Goal: Contribute content: Add original content to the website for others to see

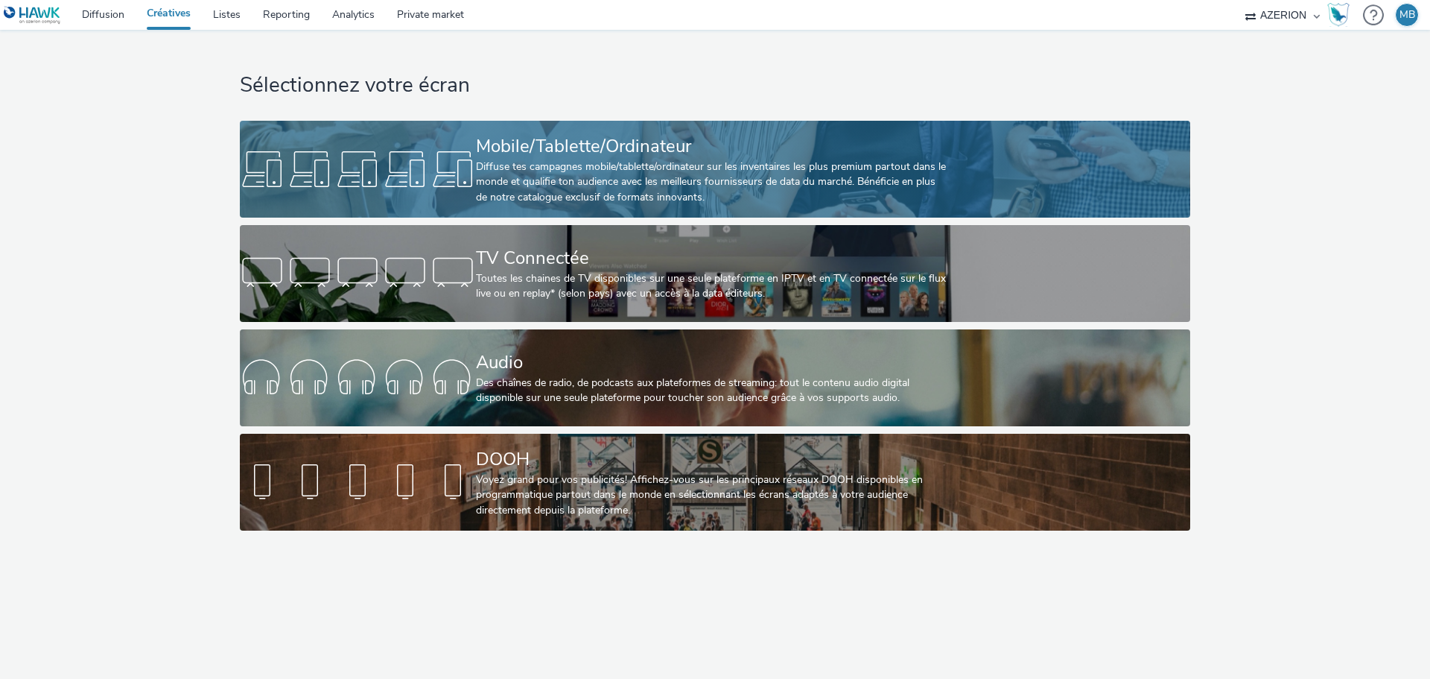
click at [480, 160] on div "Diffuse tes campagnes mobile/tablette/ordinateur sur les inventaires les plus p…" at bounding box center [712, 181] width 472 height 45
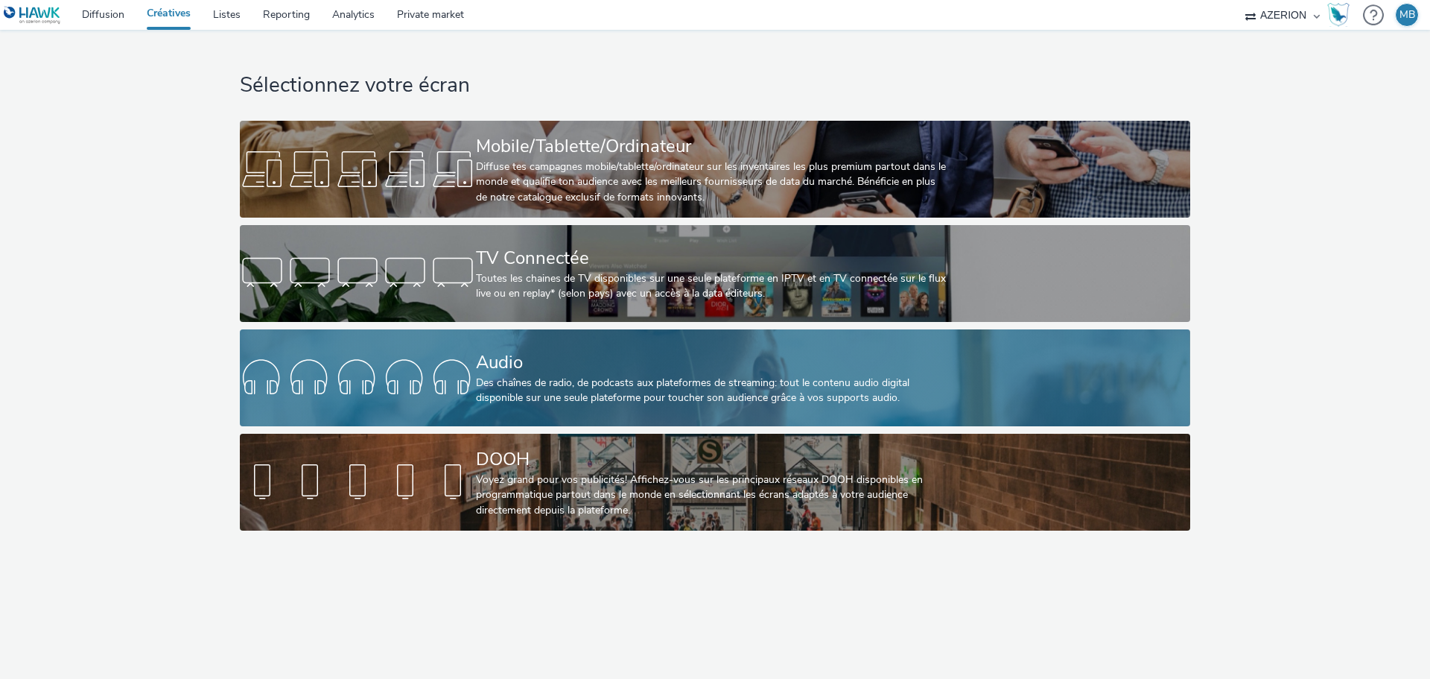
click at [413, 373] on div at bounding box center [358, 378] width 236 height 48
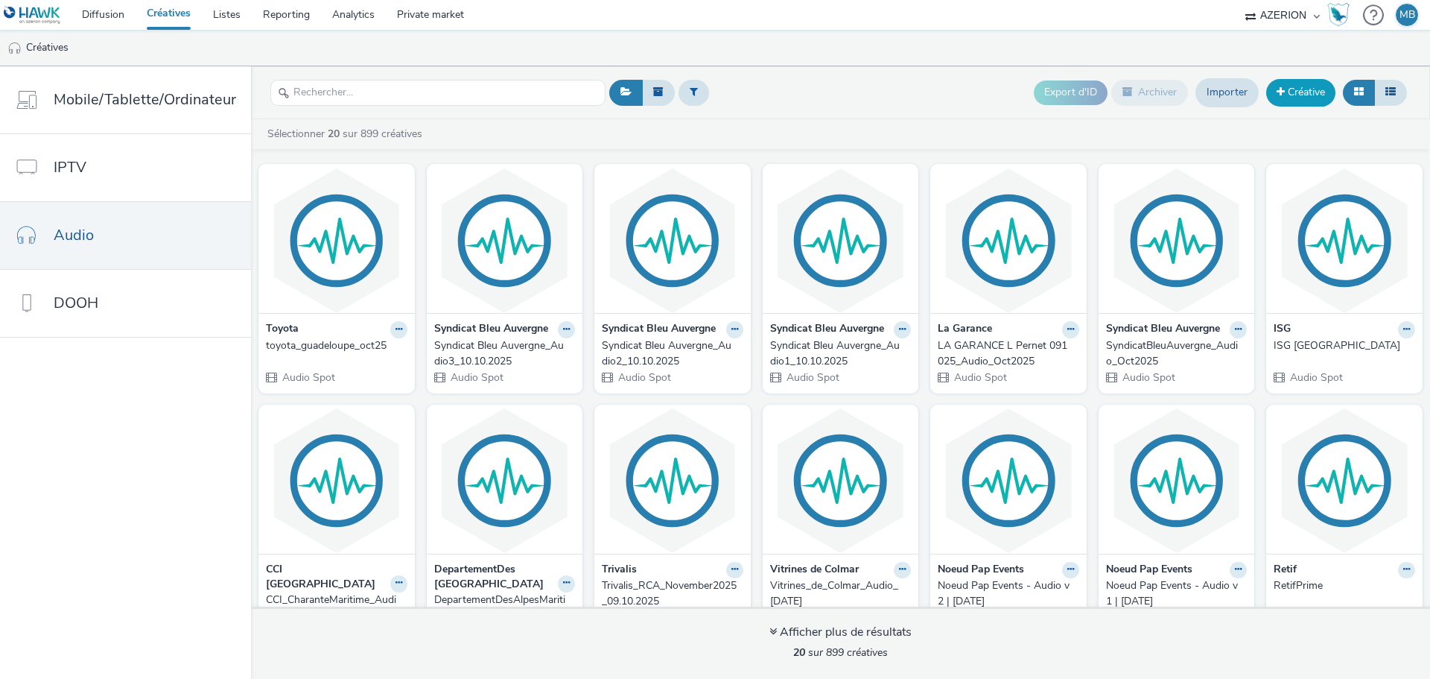
click at [1288, 93] on link "Créative" at bounding box center [1300, 92] width 69 height 27
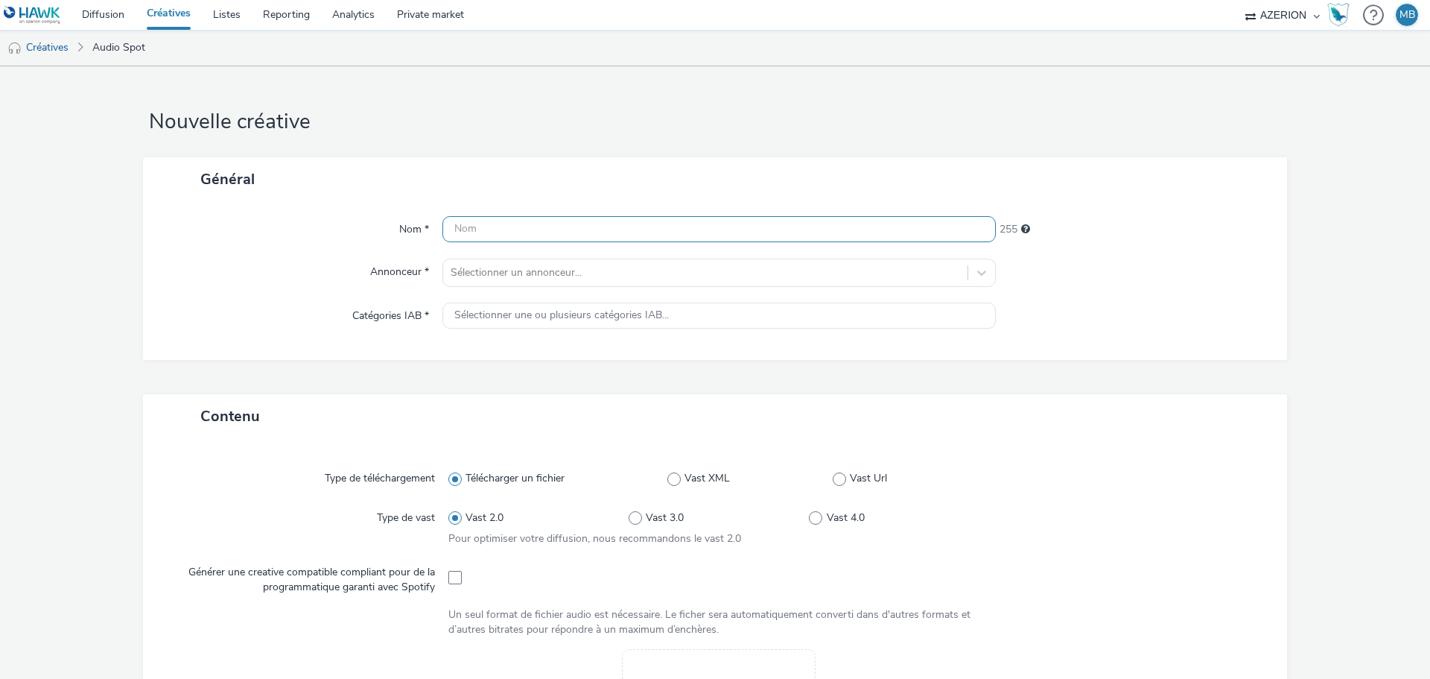
click at [857, 231] on input "text" at bounding box center [718, 229] width 553 height 26
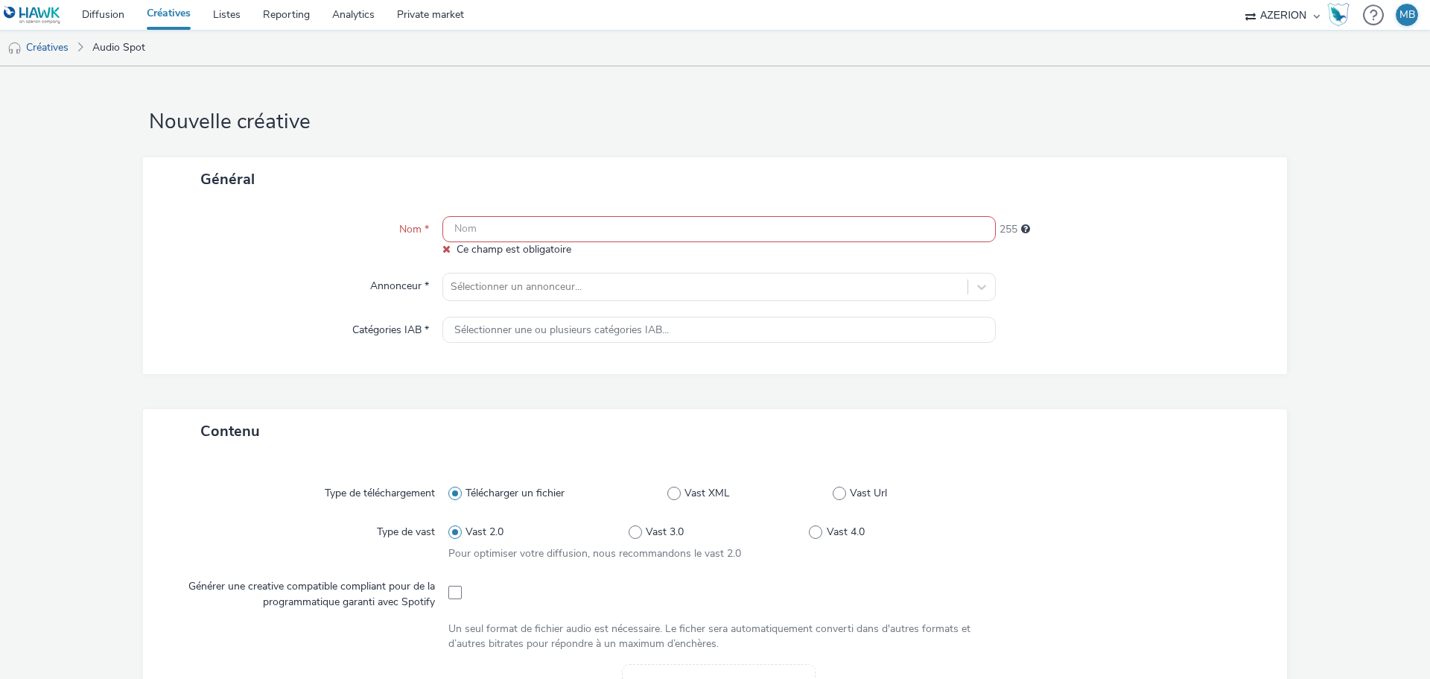
click at [560, 231] on input "text" at bounding box center [718, 229] width 553 height 26
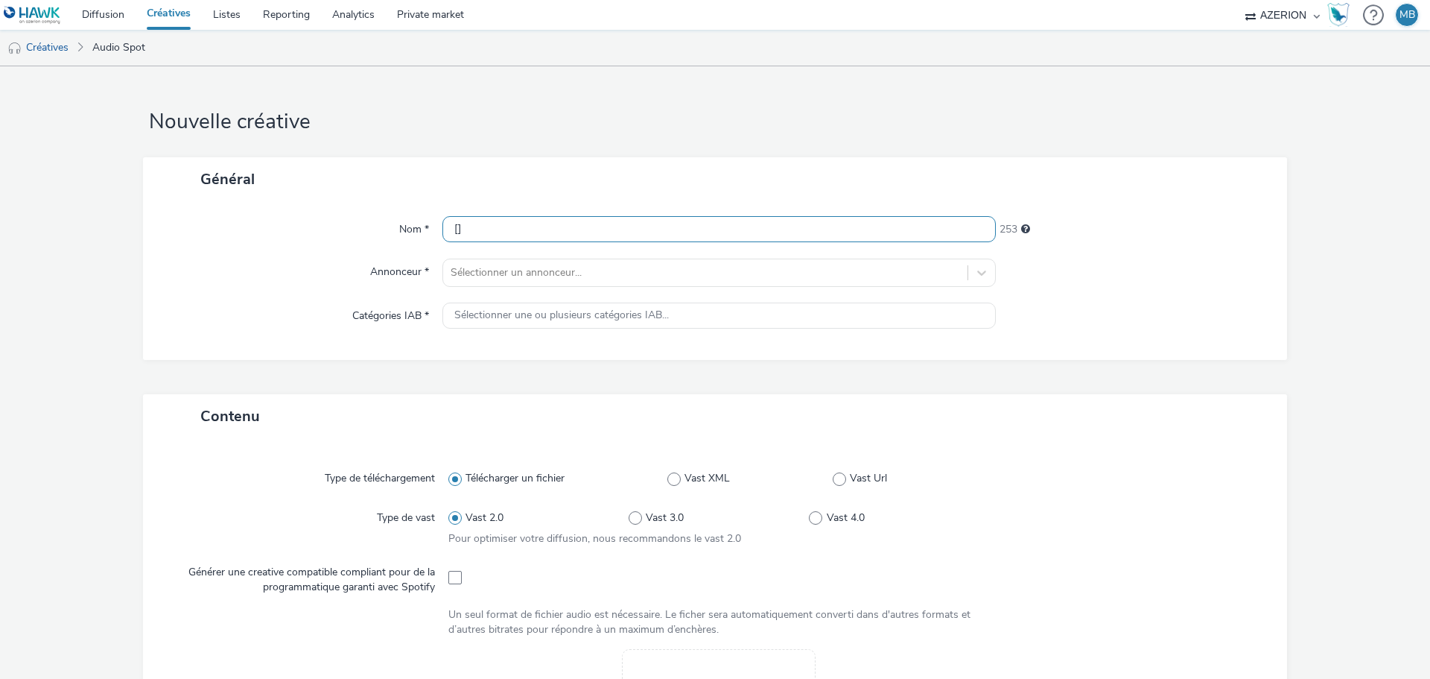
click at [451, 232] on input "[]" at bounding box center [718, 229] width 553 height 26
click at [454, 232] on input "[]" at bounding box center [718, 229] width 553 height 26
paste input "230032"
click at [533, 232] on input "[230032]" at bounding box center [718, 229] width 553 height 26
paste input "FR_Mono_INDIGO_Geofencing_Audio"
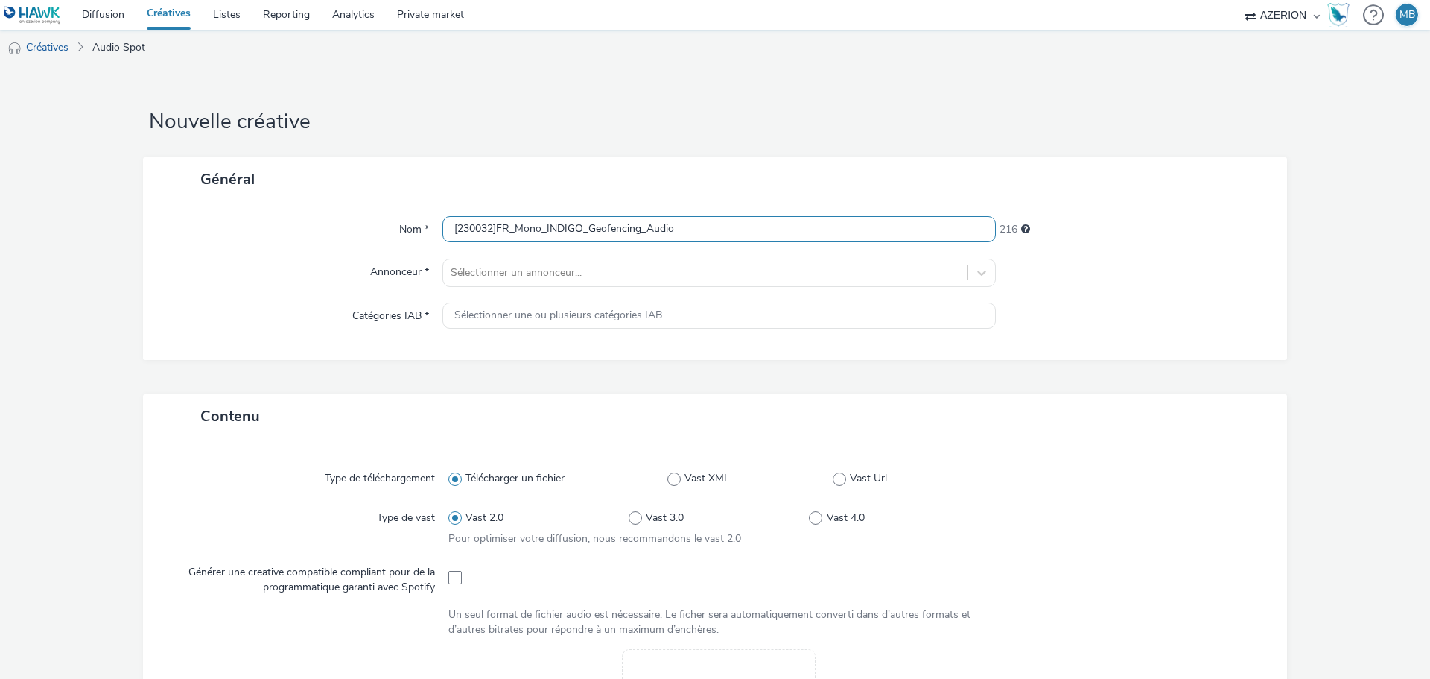
click at [710, 231] on input "[230032]FR_Mono_INDIGO_Geofencing_Audio" at bounding box center [718, 229] width 553 height 26
type input "[230032]FR_Mono_INDIGO_Geofencing_Audio_11€"
click at [603, 276] on div at bounding box center [706, 273] width 510 height 18
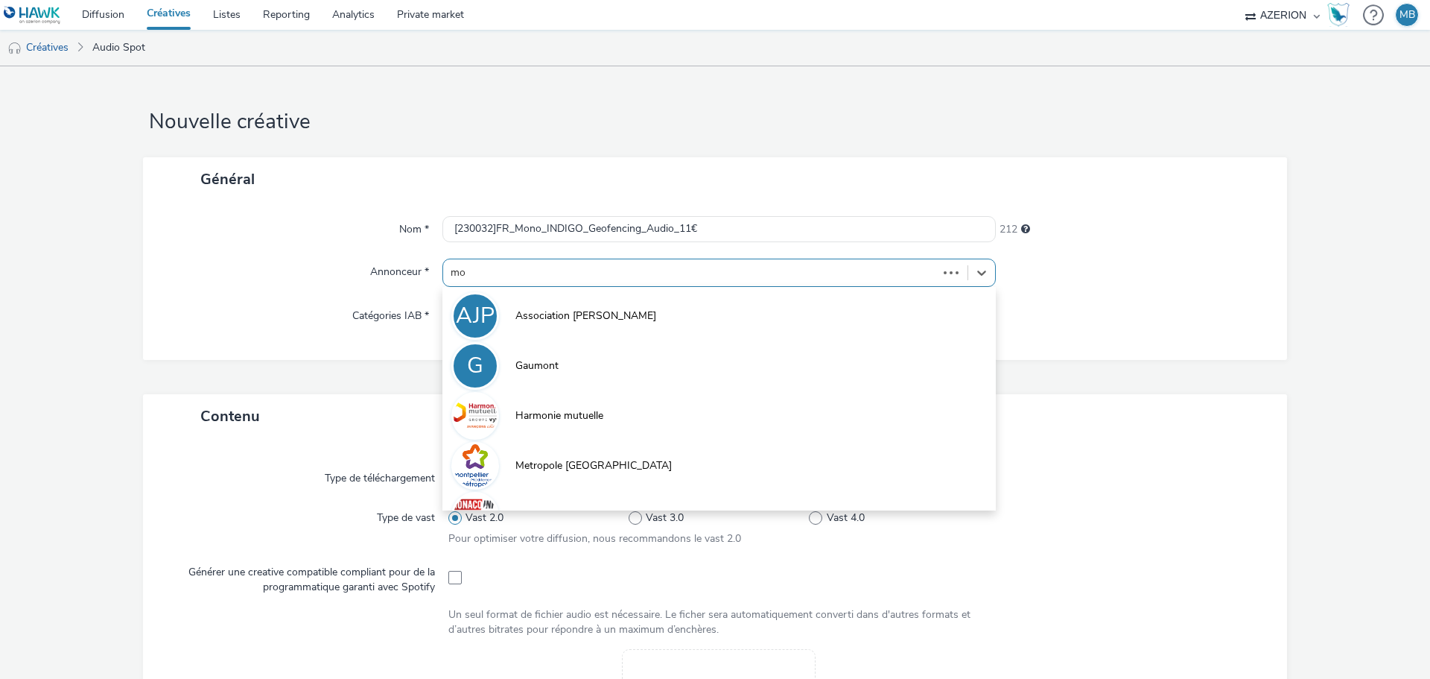
type input "m"
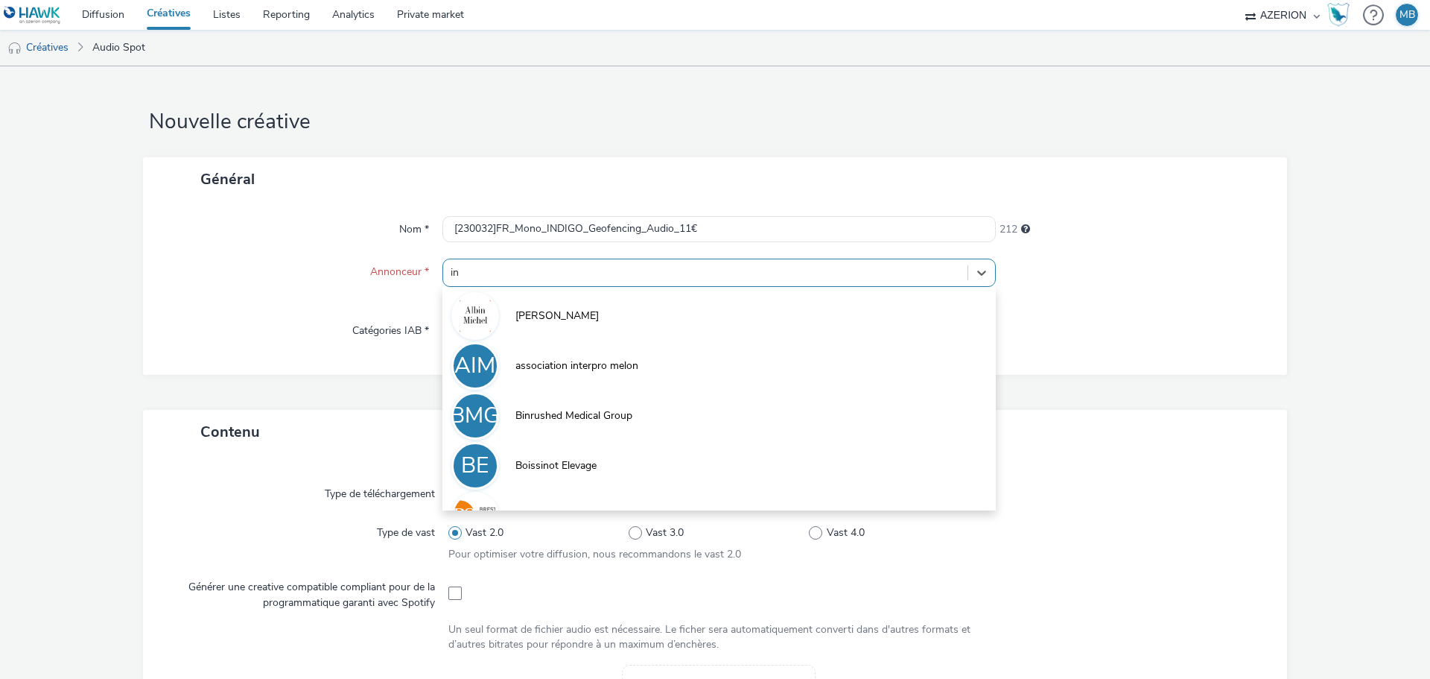
type input "i"
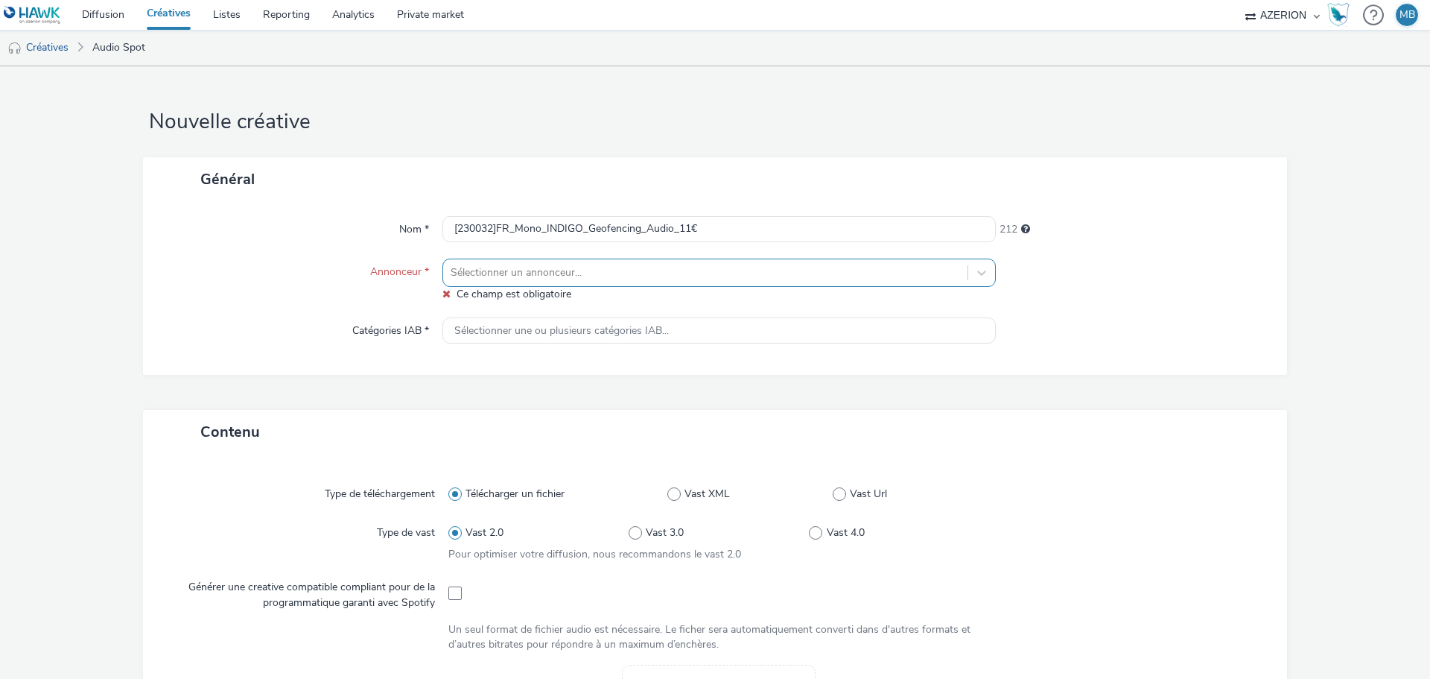
click at [526, 273] on div at bounding box center [706, 273] width 510 height 18
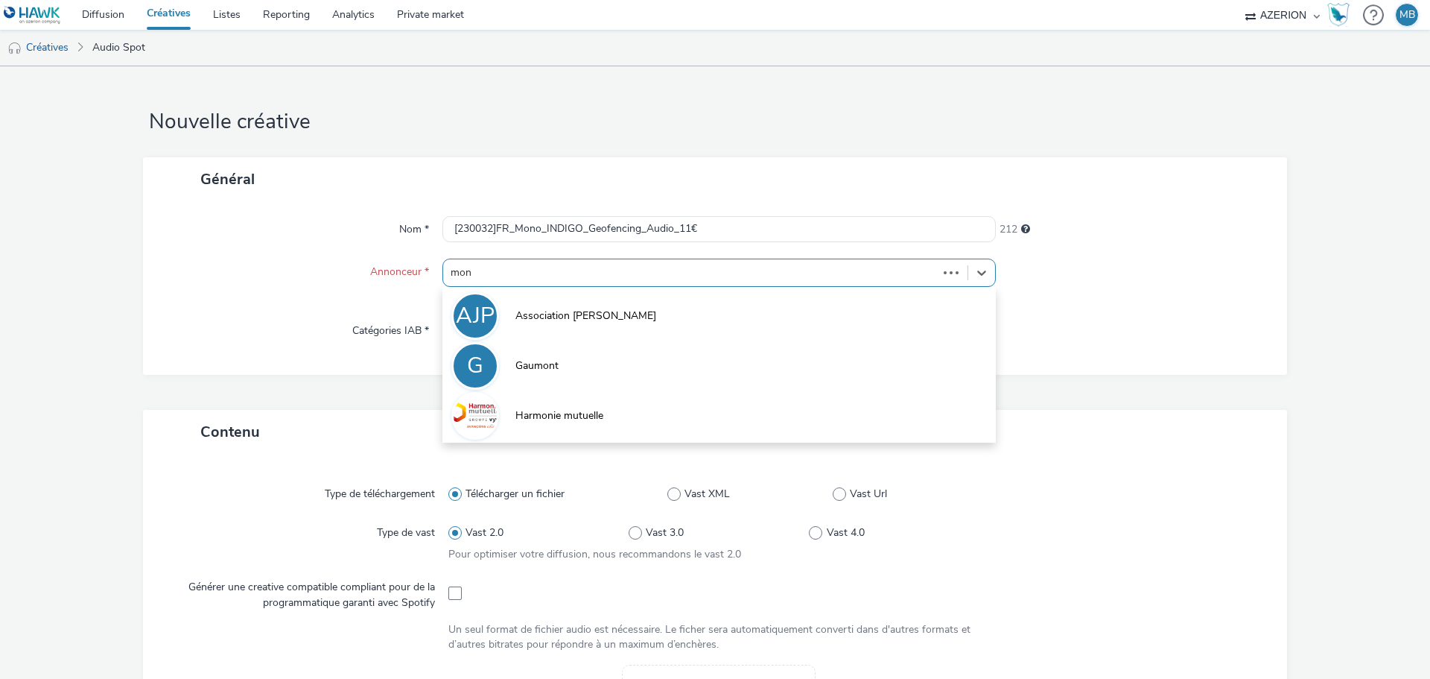
type input "mono"
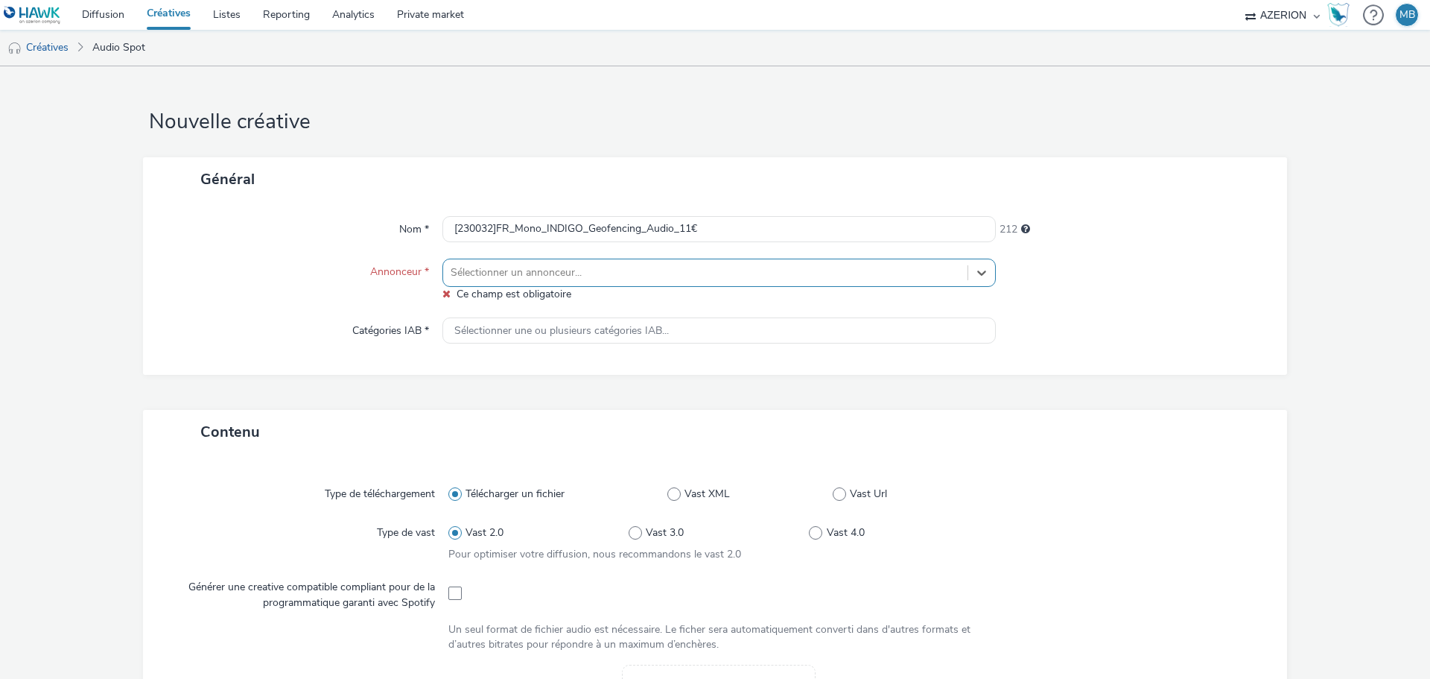
drag, startPoint x: 531, startPoint y: 276, endPoint x: 398, endPoint y: 270, distance: 133.5
click at [398, 270] on div "Annonceur * Select is focused ,type to refine list, press Down to open the menu…" at bounding box center [715, 279] width 1114 height 43
type input "indigo"
click at [1056, 273] on div at bounding box center [1134, 279] width 277 height 43
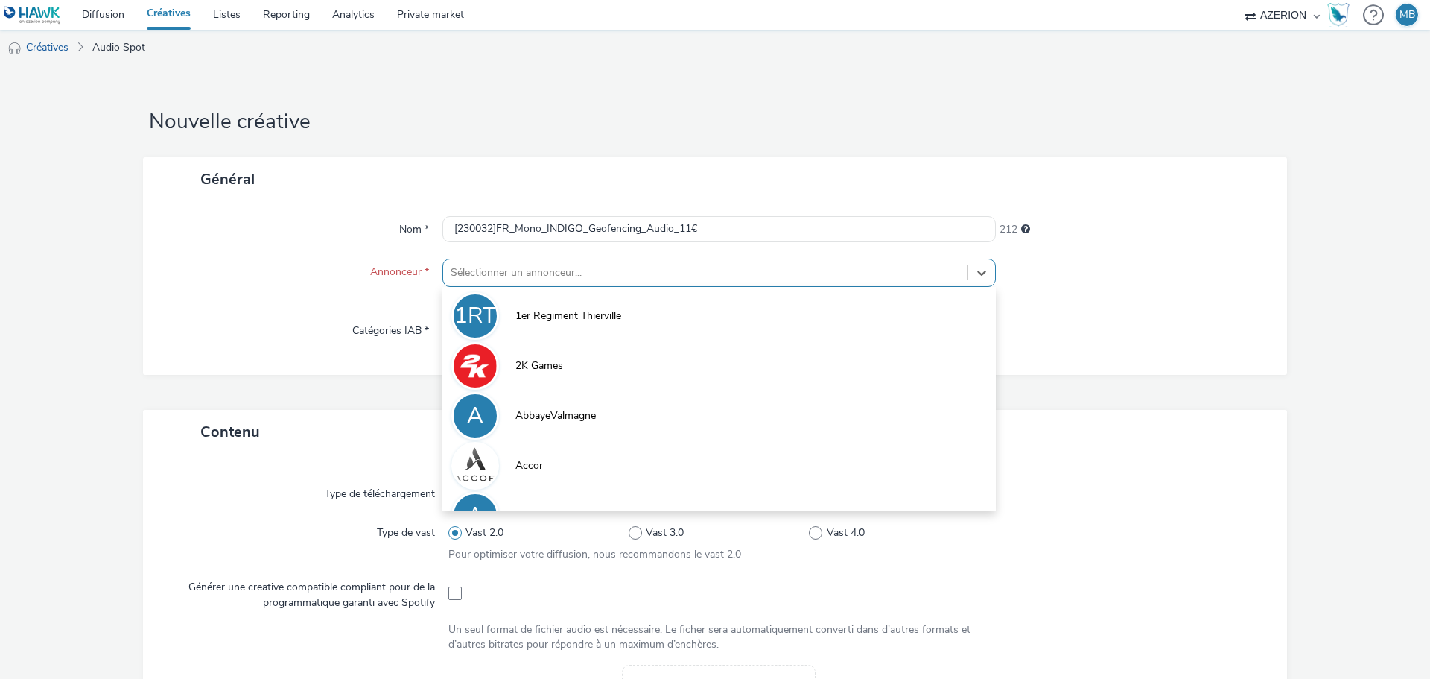
click at [635, 271] on div at bounding box center [706, 273] width 510 height 18
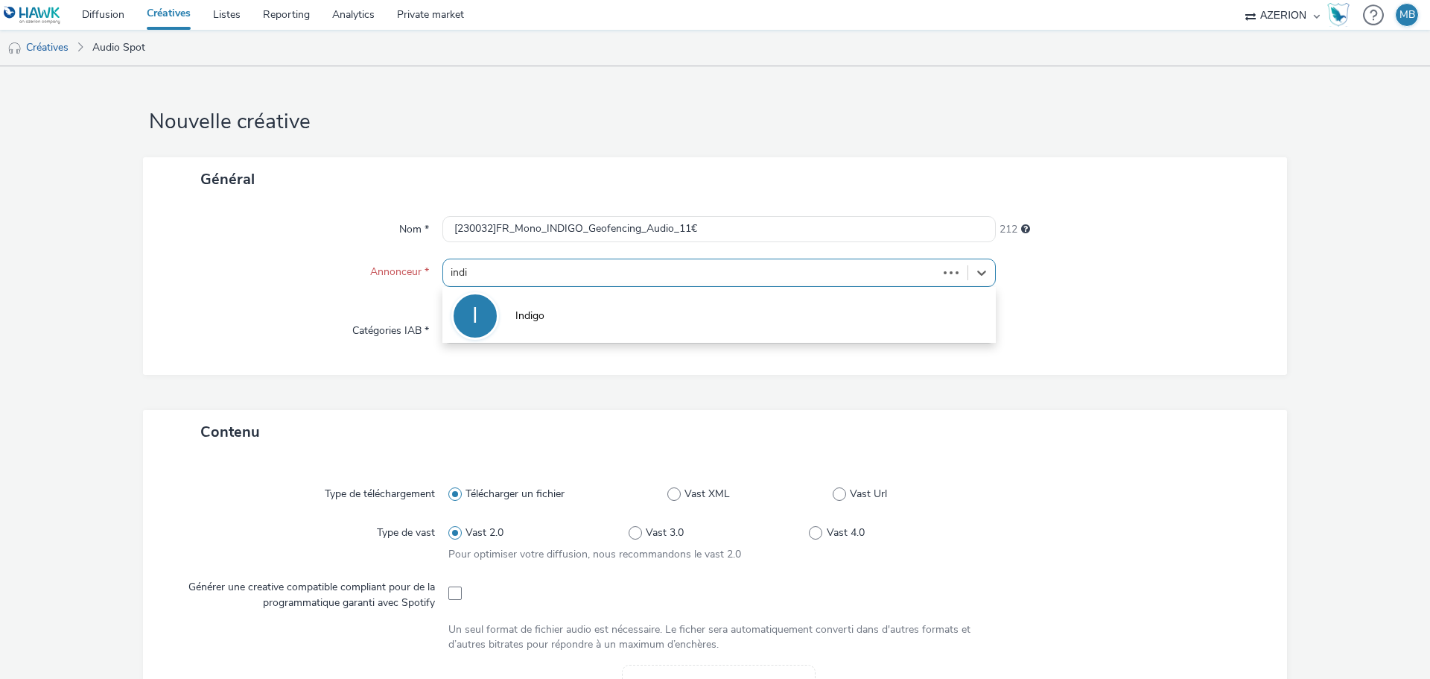
type input "[PERSON_NAME]"
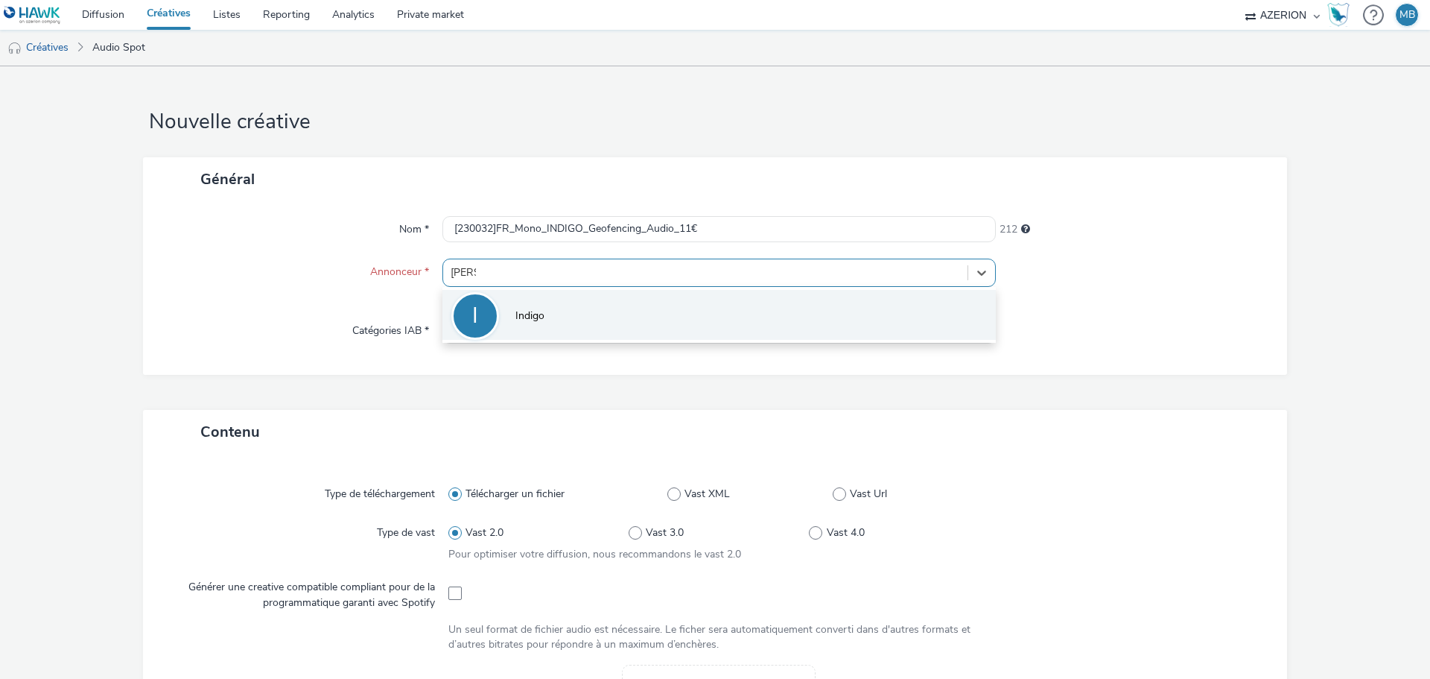
click at [605, 303] on li "I Indigo" at bounding box center [718, 315] width 553 height 50
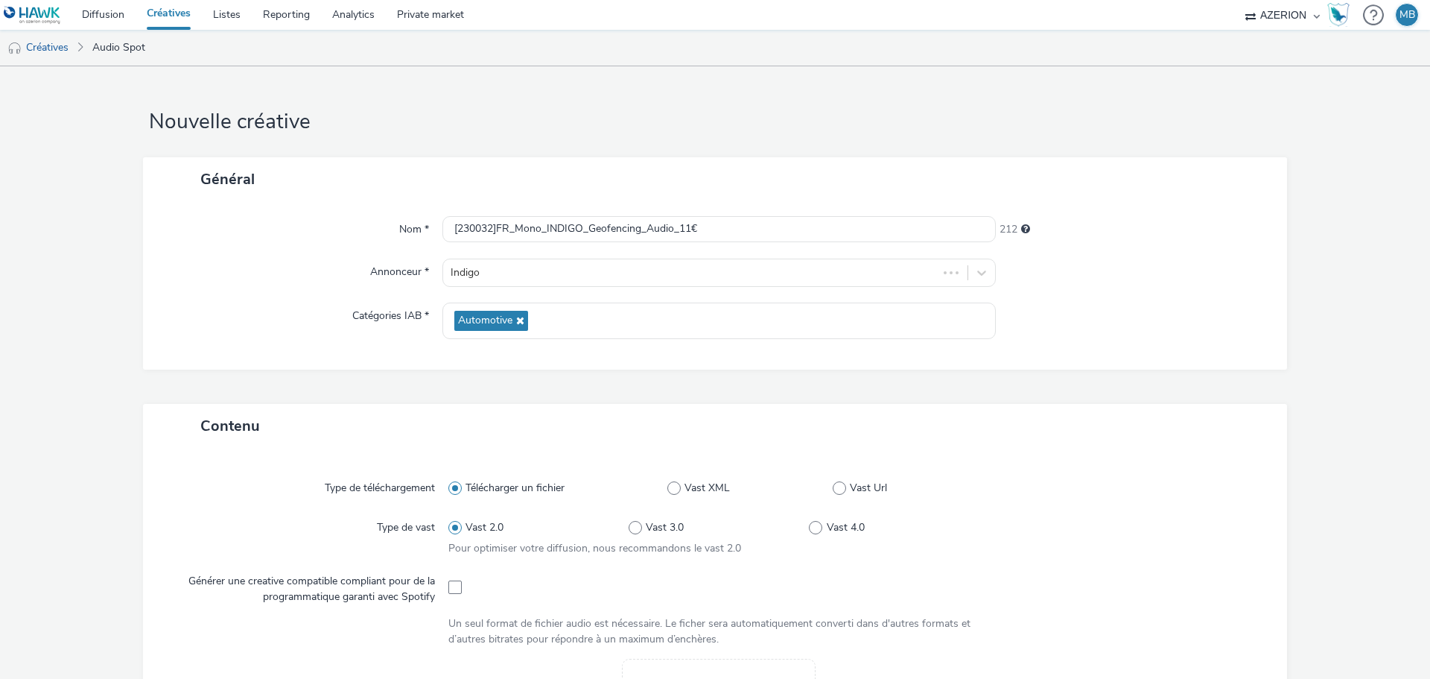
click at [594, 349] on div "Nom * [230032]FR_Mono_INDIGO_Geofencing_Audio_11€ 212 Annonceur * Indigo Catégo…" at bounding box center [715, 285] width 1144 height 168
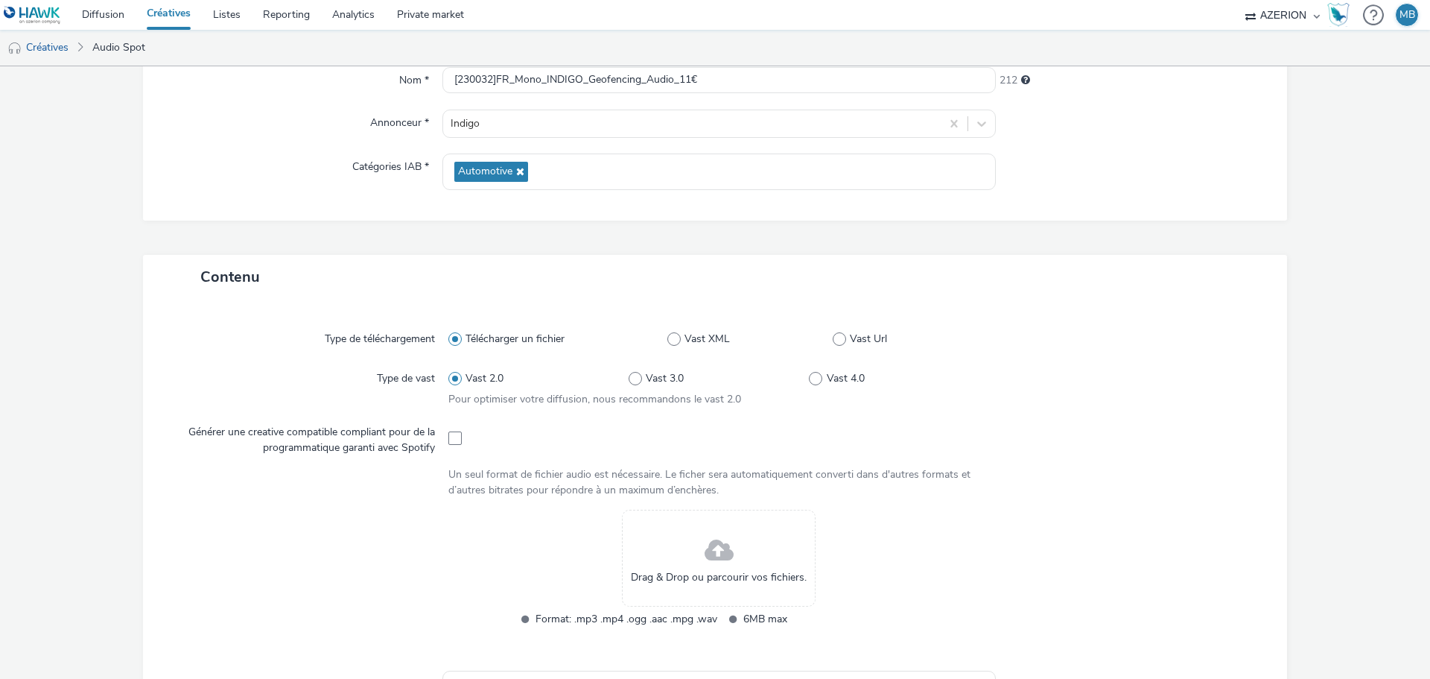
scroll to position [58, 0]
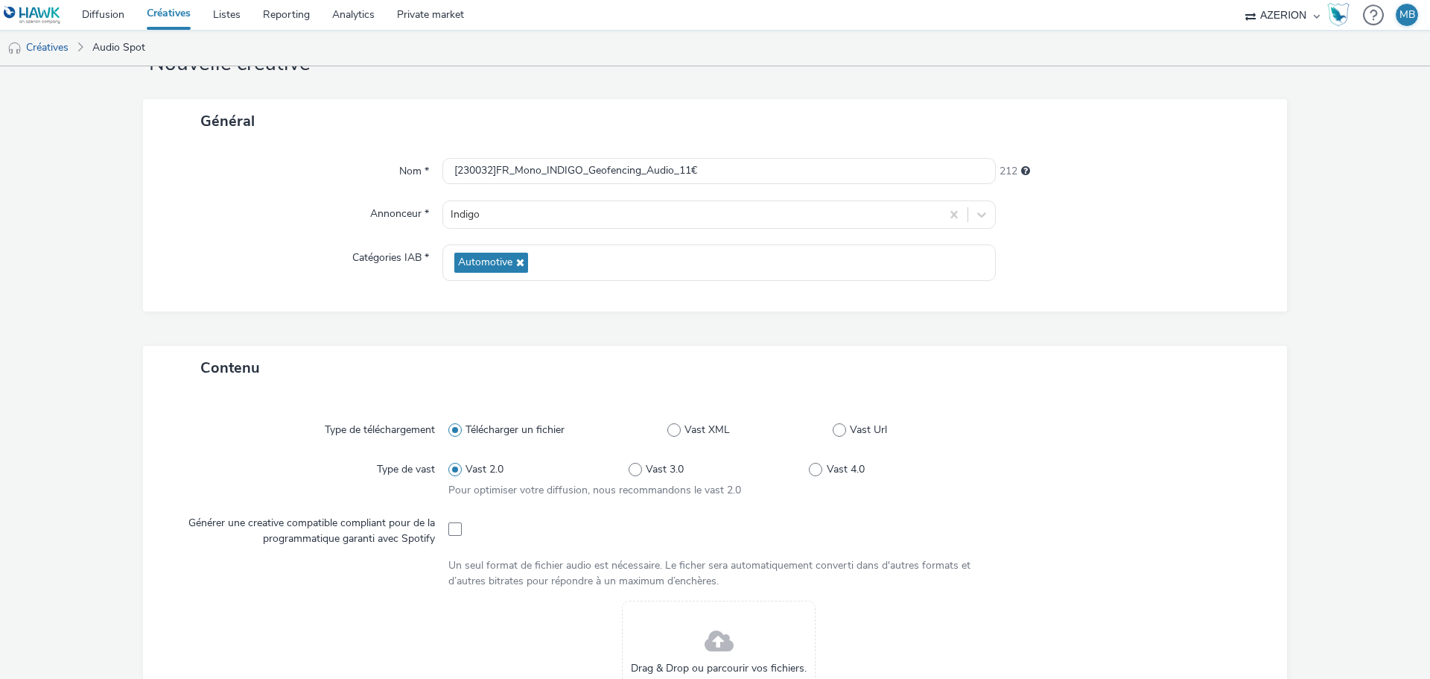
click at [542, 313] on div "Général Nom * [230032]FR_Mono_INDIGO_Geofencing_Audio_11€ 212 Annonceur * Indig…" at bounding box center [715, 222] width 1144 height 247
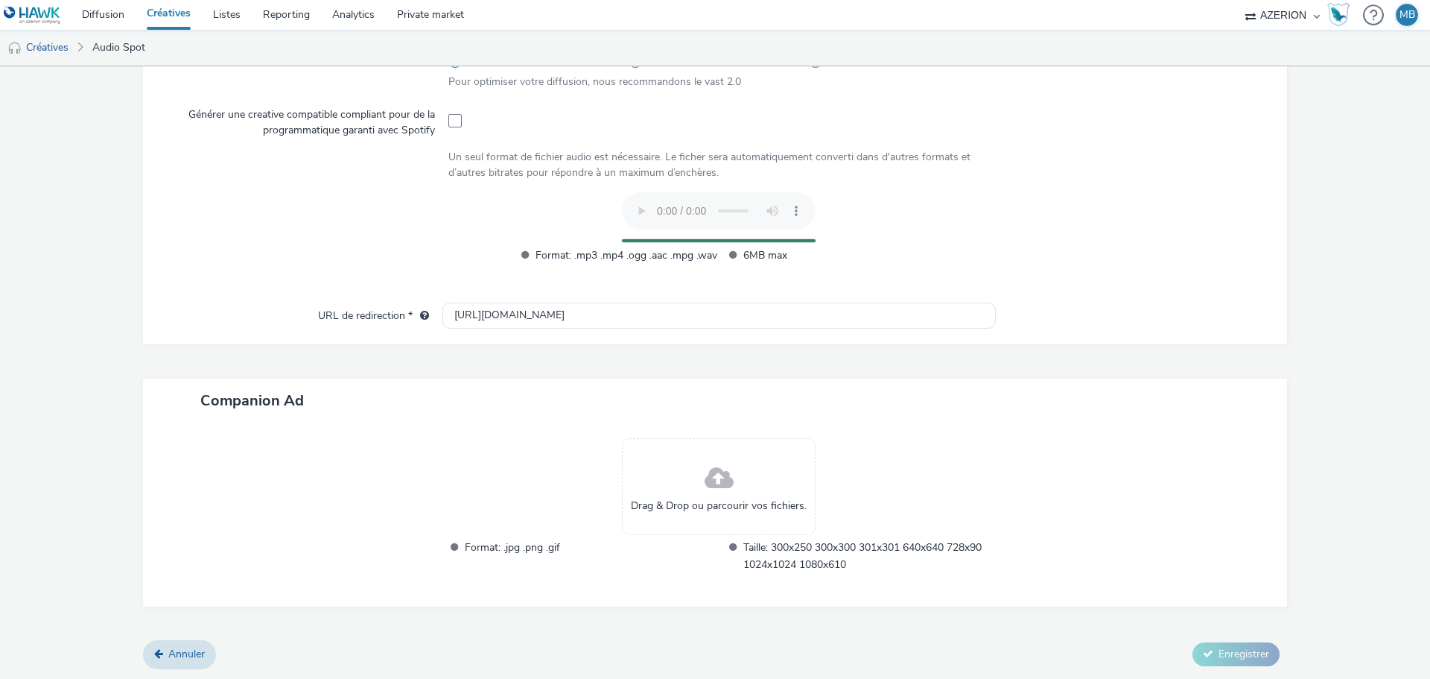
scroll to position [439, 0]
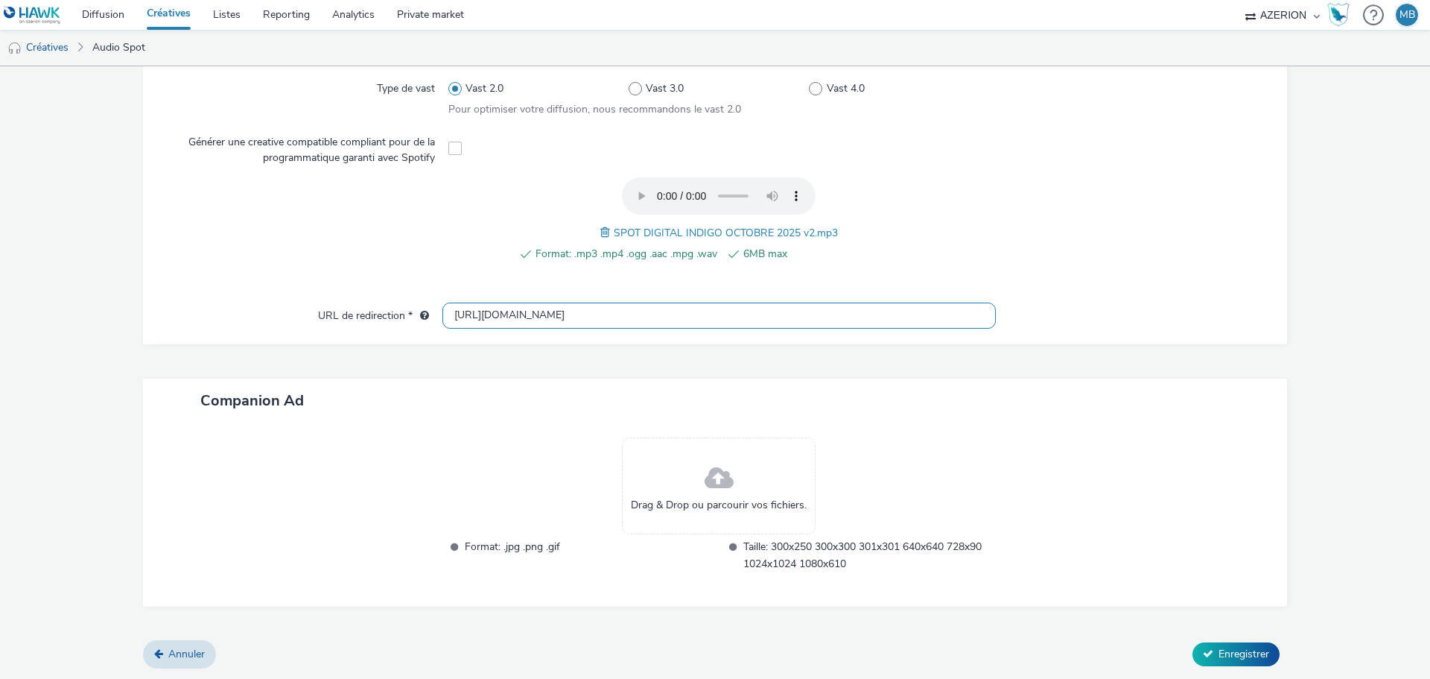
drag, startPoint x: 664, startPoint y: 316, endPoint x: 398, endPoint y: 314, distance: 265.9
click at [398, 314] on div "URL de redirection * [URL][DOMAIN_NAME]" at bounding box center [715, 315] width 1114 height 27
paste input "s://[DOMAIN_NAME][URL]"
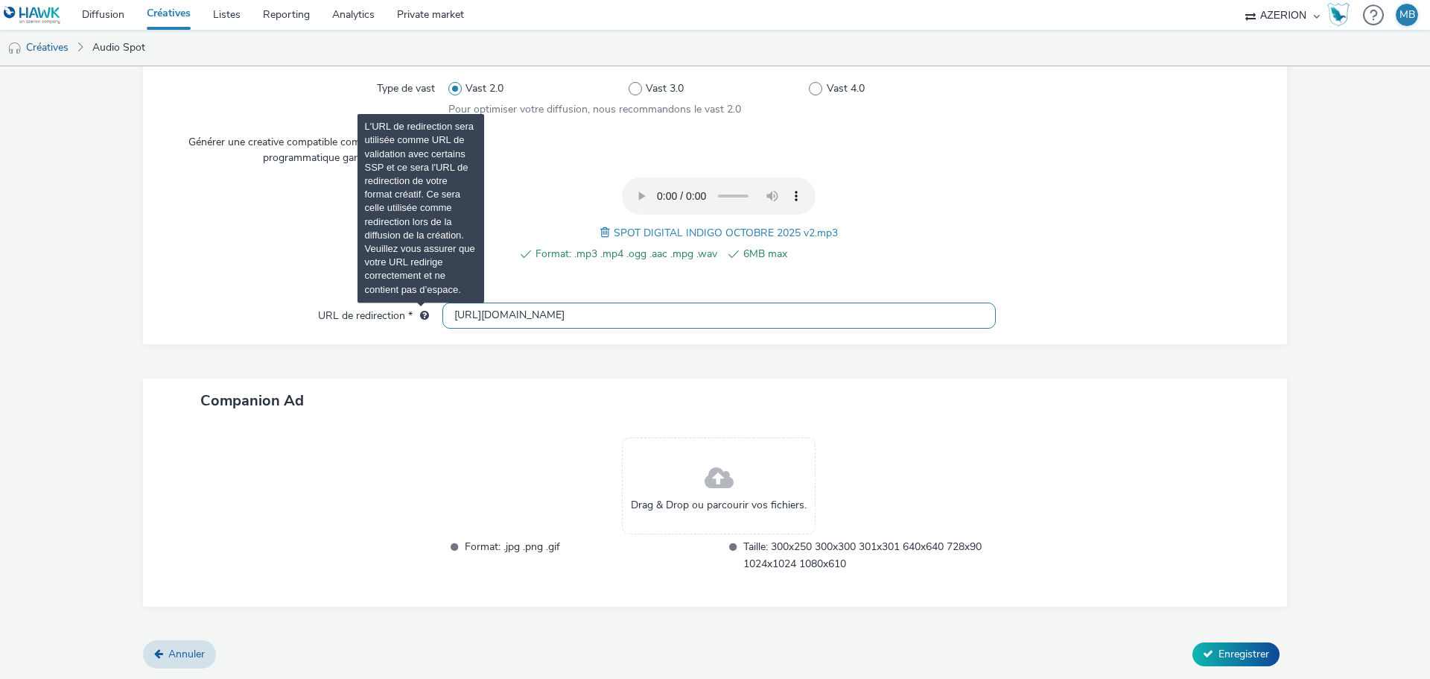
scroll to position [0, 0]
drag, startPoint x: 744, startPoint y: 311, endPoint x: 415, endPoint y: 317, distance: 329.3
click at [415, 317] on div "URL de redirection * [URL][DOMAIN_NAME]" at bounding box center [715, 315] width 1114 height 27
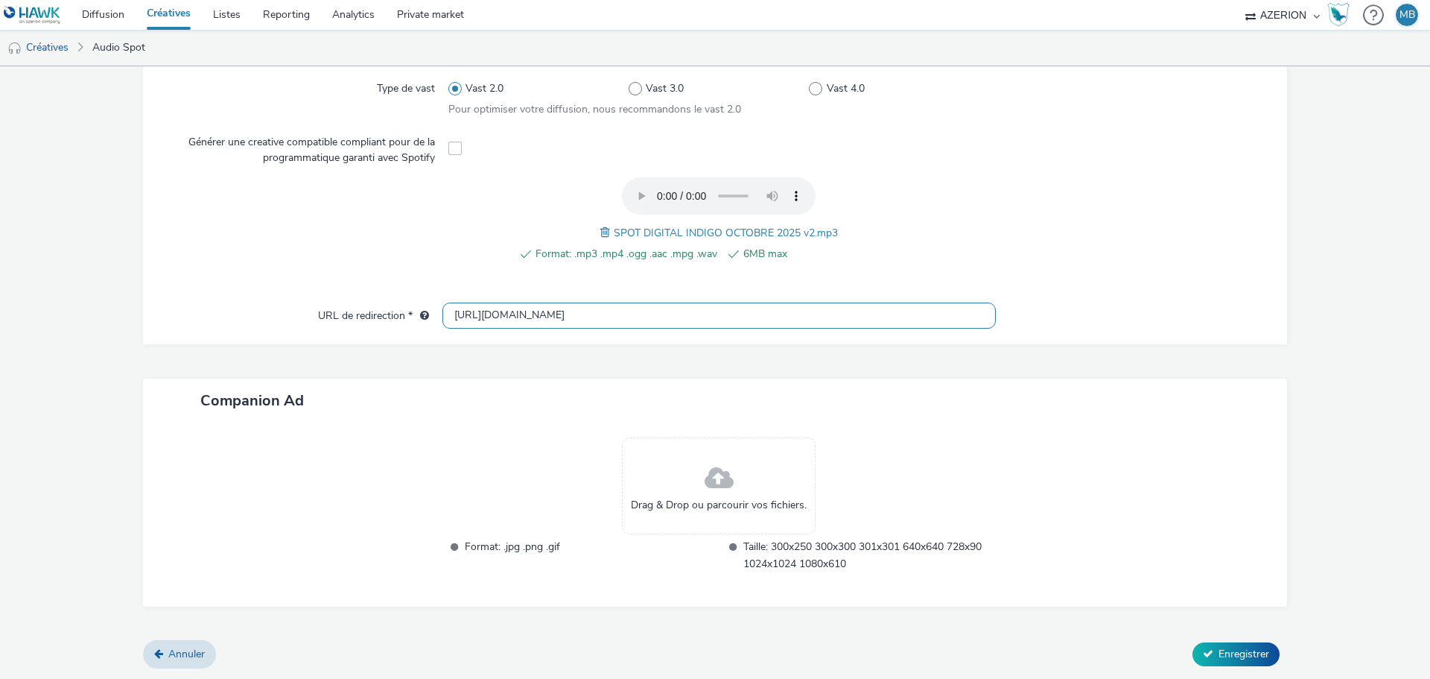
type input "[URL][DOMAIN_NAME]"
click at [549, 333] on div "Type de téléchargement Télécharger un fichier Vast XML Vast Url Type de vast Va…" at bounding box center [715, 176] width 1144 height 335
click at [1219, 655] on span "Enregistrer" at bounding box center [1244, 654] width 51 height 14
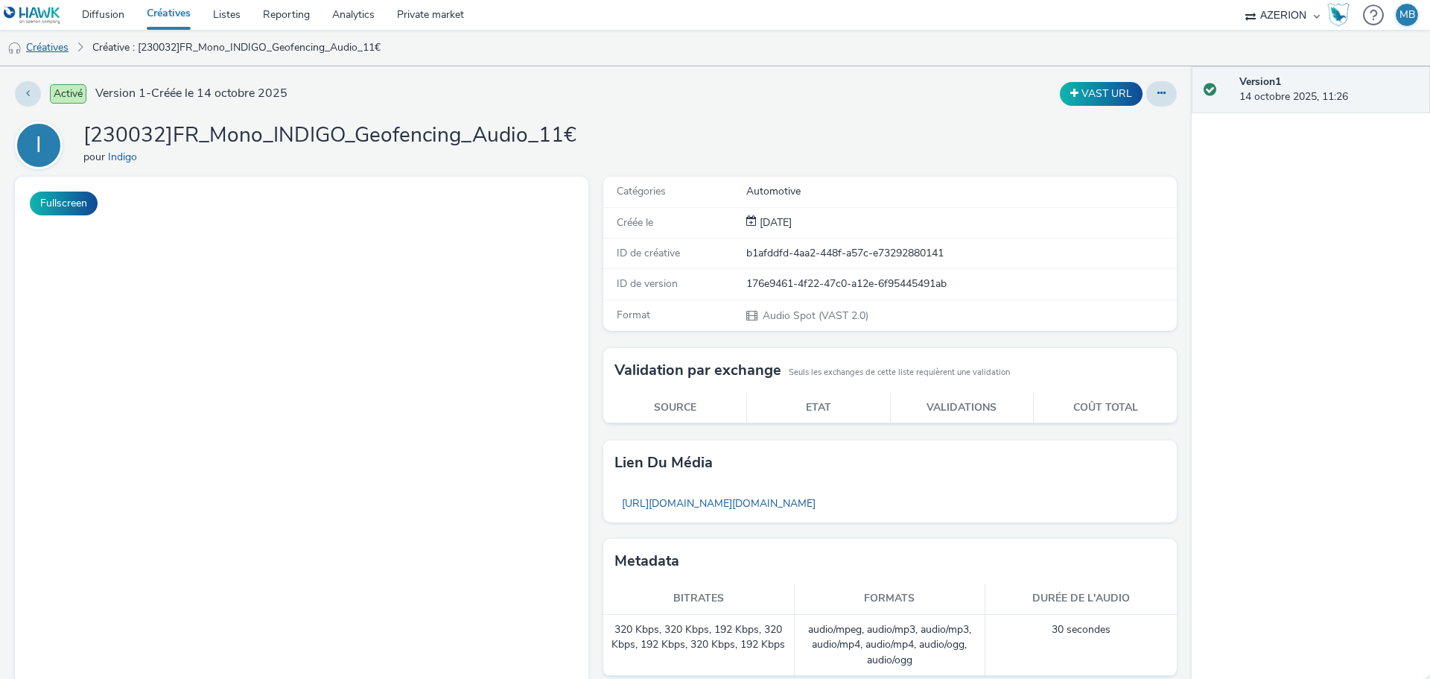
click at [39, 53] on link "Créatives" at bounding box center [38, 48] width 76 height 36
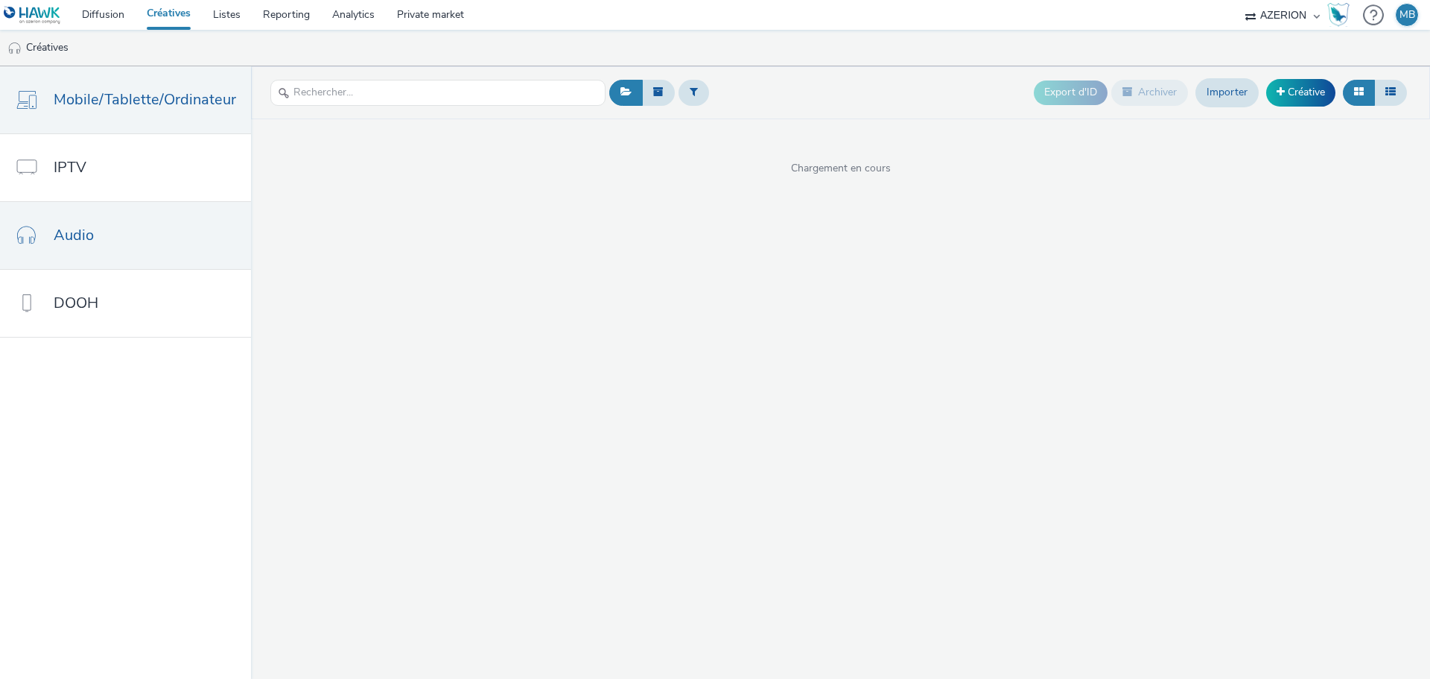
click at [60, 97] on span "Mobile/Tablette/Ordinateur" at bounding box center [145, 100] width 183 height 22
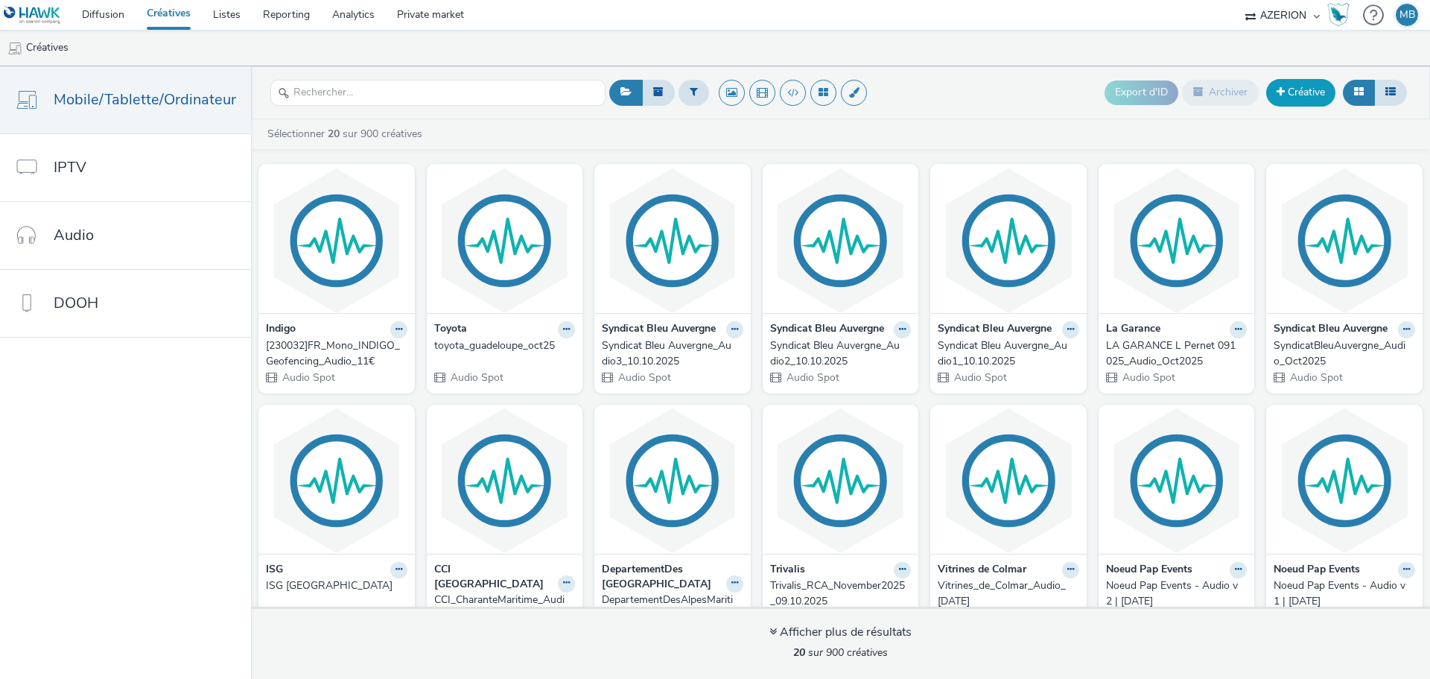
click at [1314, 86] on link "Créative" at bounding box center [1300, 92] width 69 height 27
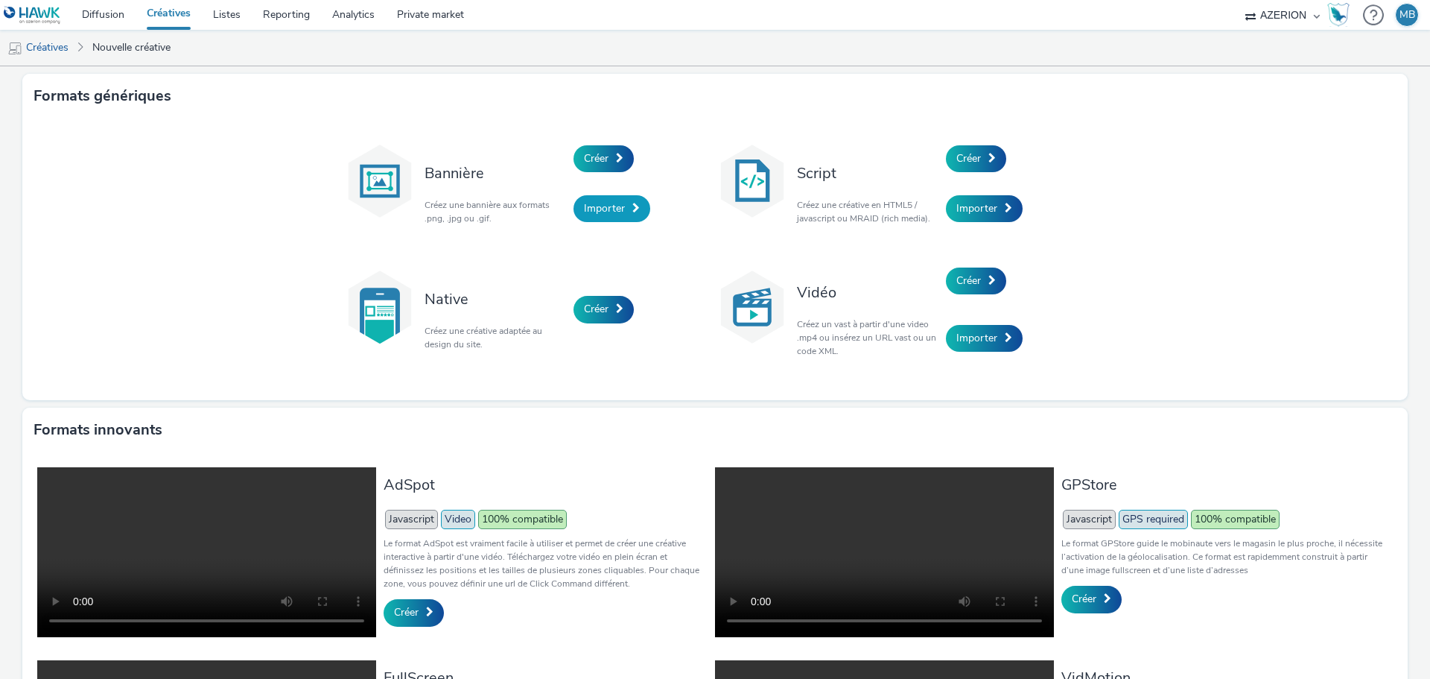
click at [590, 215] on span "Importer" at bounding box center [604, 208] width 41 height 14
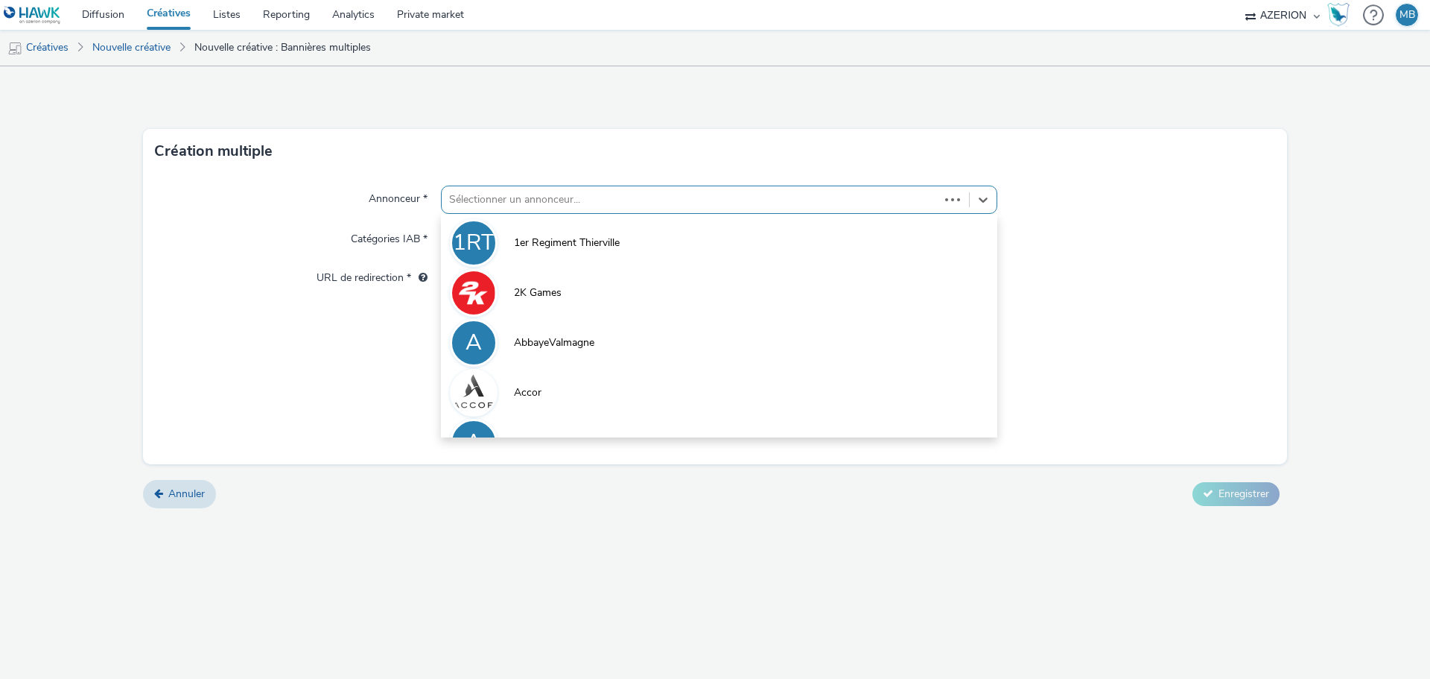
click at [590, 207] on div at bounding box center [690, 200] width 483 height 18
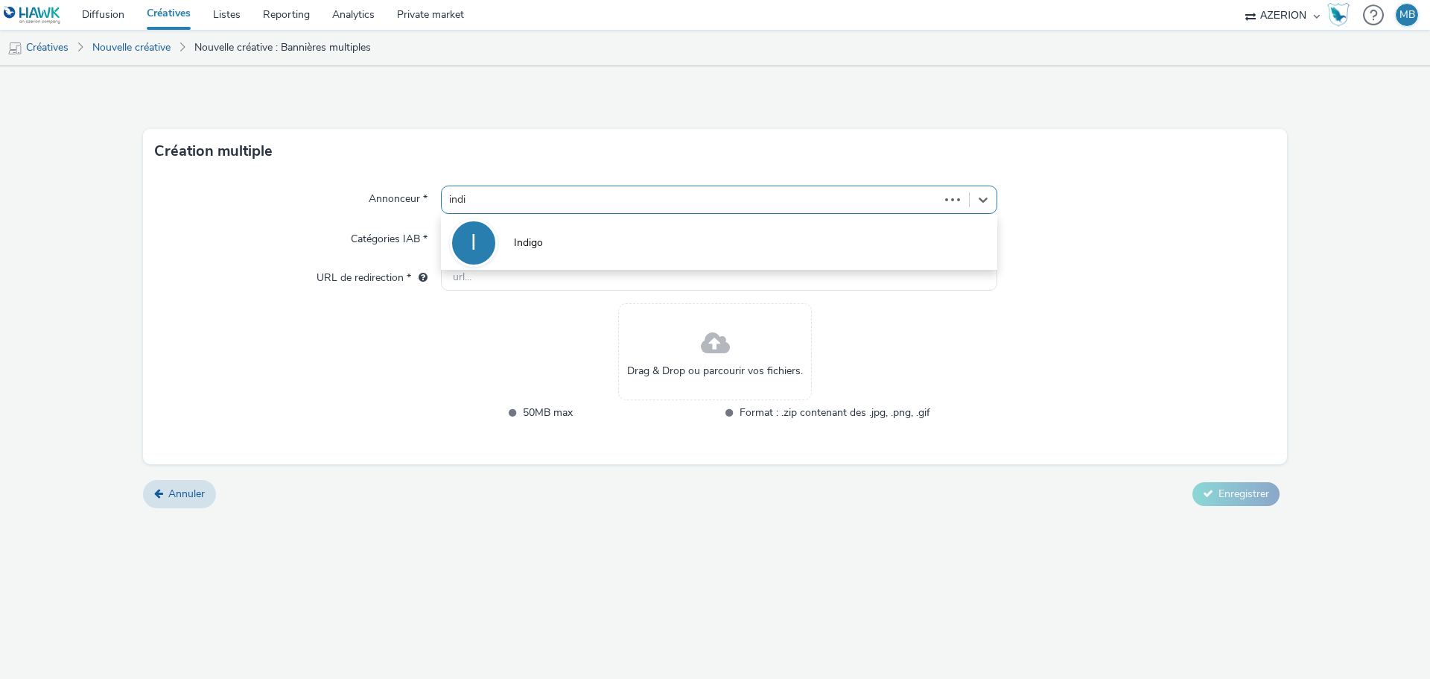
type input "[PERSON_NAME]"
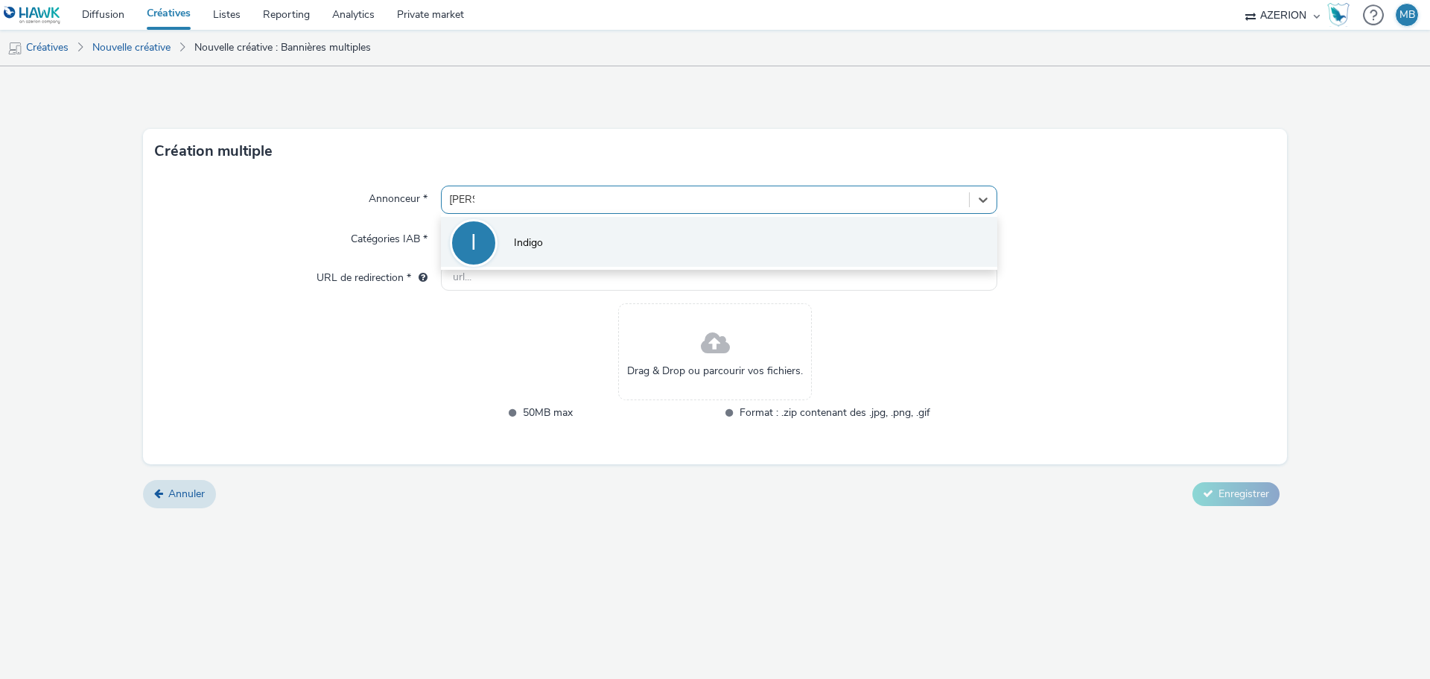
click at [585, 226] on li "I Indigo" at bounding box center [719, 242] width 556 height 50
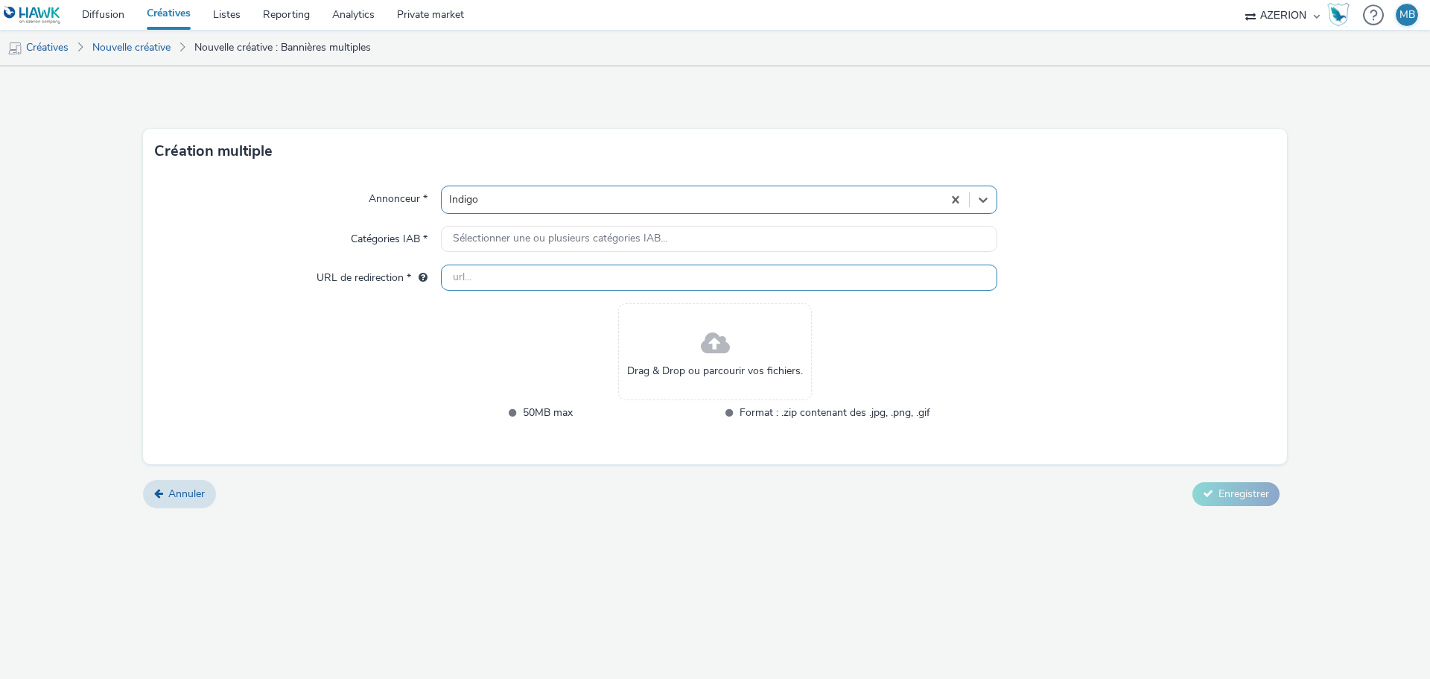
type input "[URL][DOMAIN_NAME]"
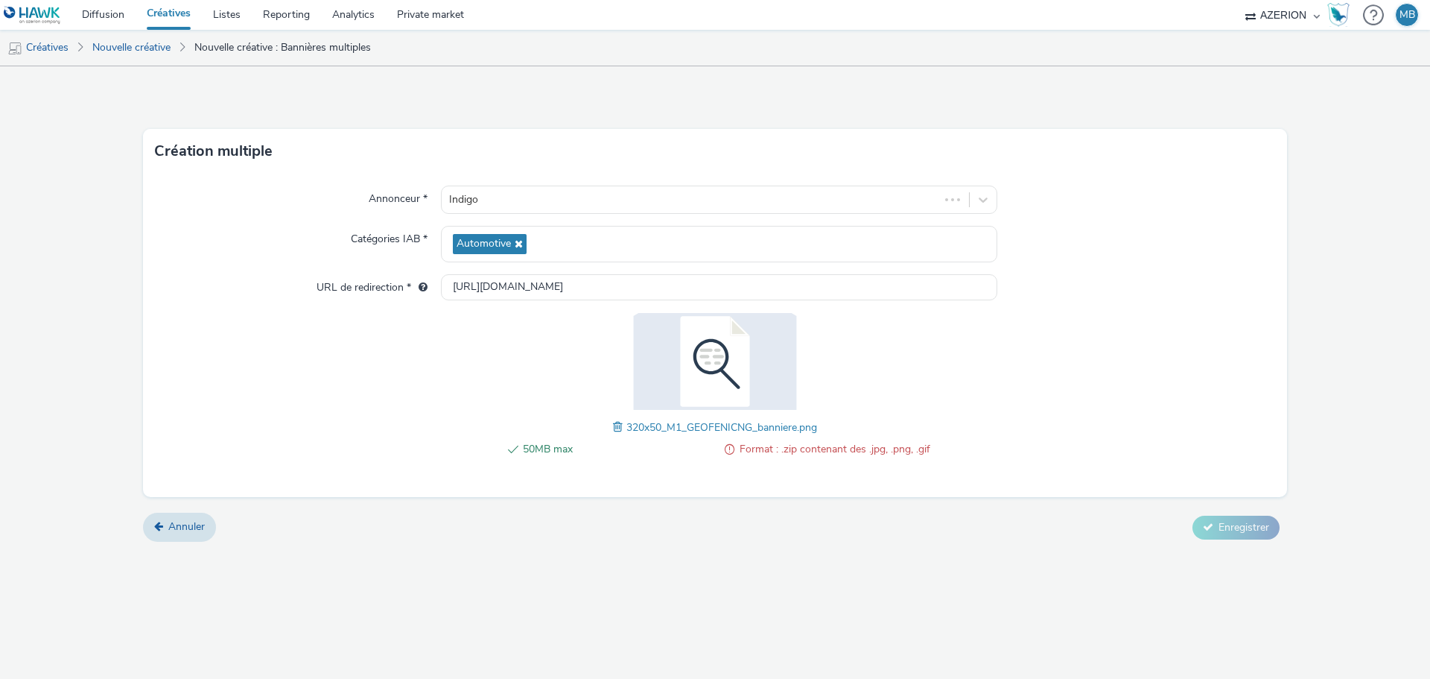
click at [731, 364] on img at bounding box center [715, 361] width 194 height 97
click at [613, 430] on span at bounding box center [619, 427] width 13 height 16
click at [729, 447] on span at bounding box center [730, 449] width 10 height 18
click at [616, 428] on span at bounding box center [619, 427] width 13 height 16
click at [1073, 423] on div "Annonceur * Indigo Catégories IAB * Automotive URL de redirection * [URL][DOMAI…" at bounding box center [715, 335] width 1144 height 323
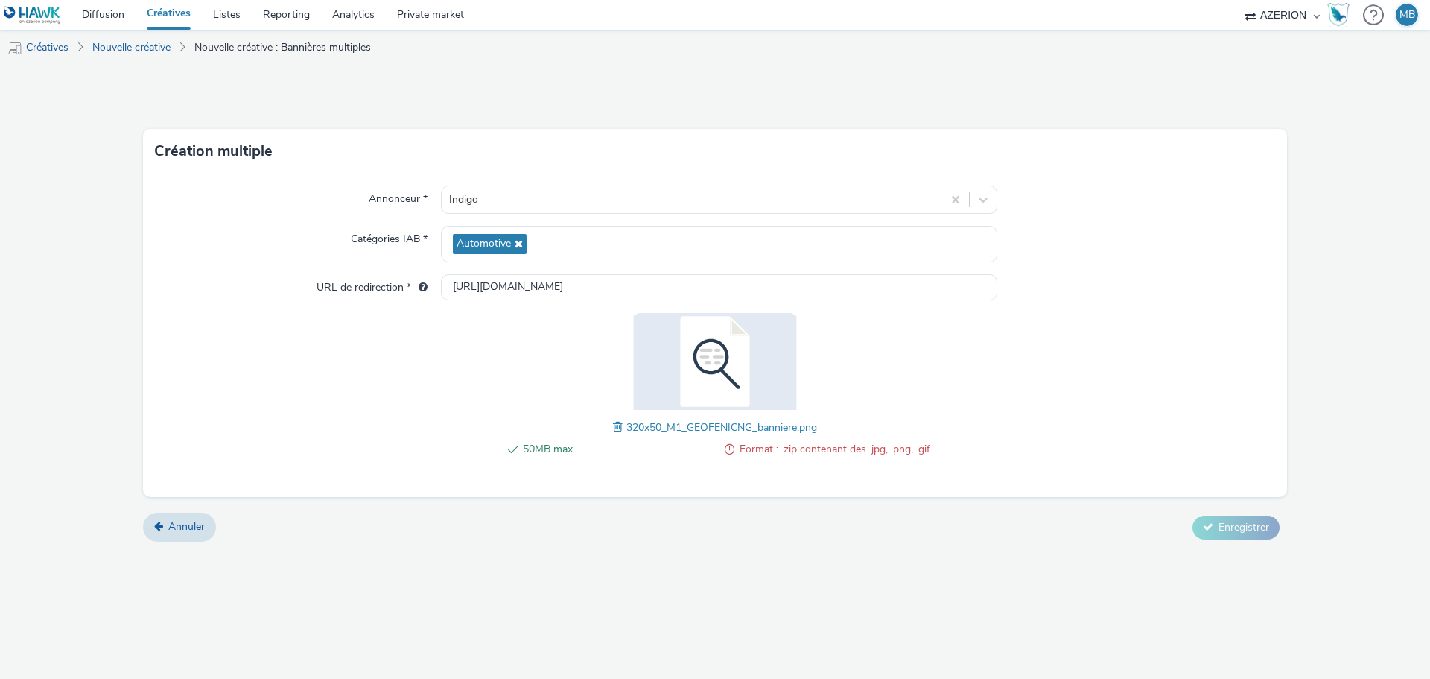
click at [861, 445] on span "Format : .zip contenant des .jpg, .png, .gif" at bounding box center [835, 449] width 191 height 18
click at [618, 430] on span at bounding box center [619, 427] width 13 height 16
click at [616, 429] on span at bounding box center [619, 427] width 13 height 16
click at [729, 453] on span at bounding box center [730, 449] width 10 height 18
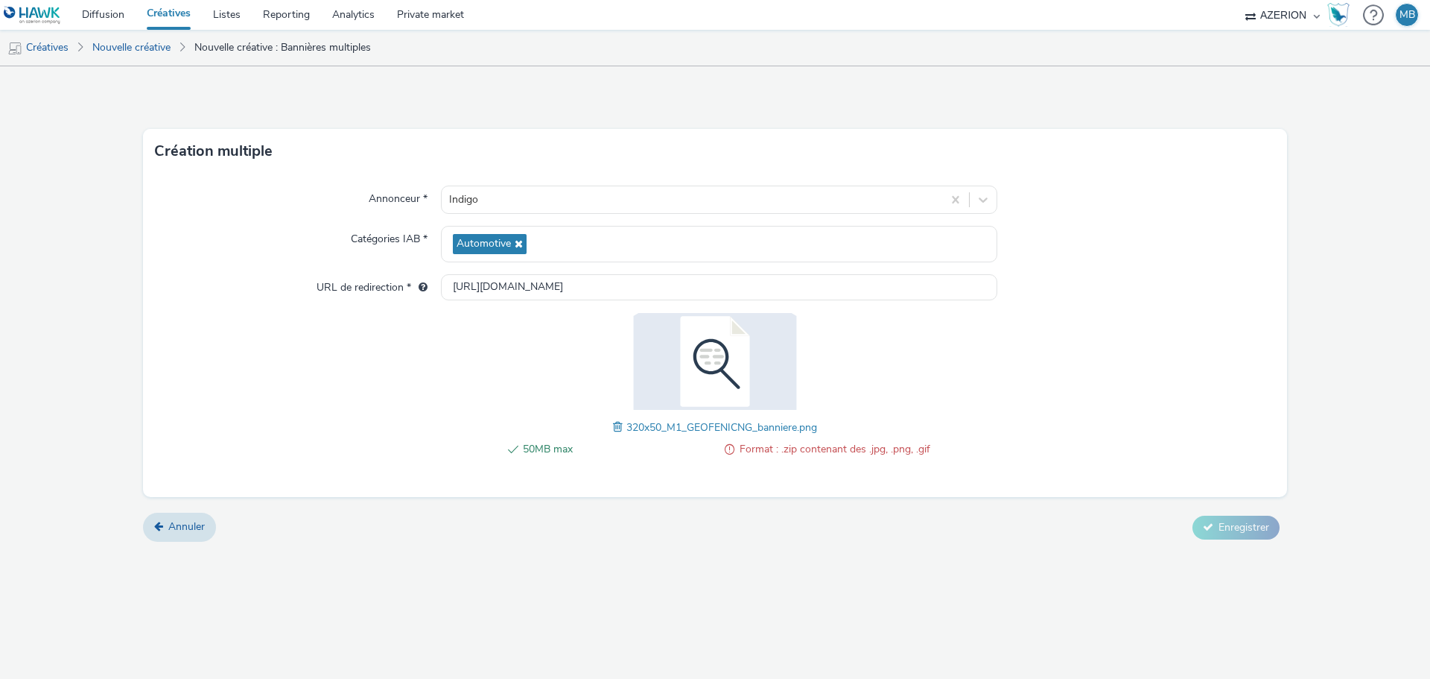
click at [729, 453] on span at bounding box center [730, 449] width 10 height 18
click at [621, 425] on span at bounding box center [619, 427] width 13 height 16
click at [611, 428] on span at bounding box center [612, 427] width 13 height 16
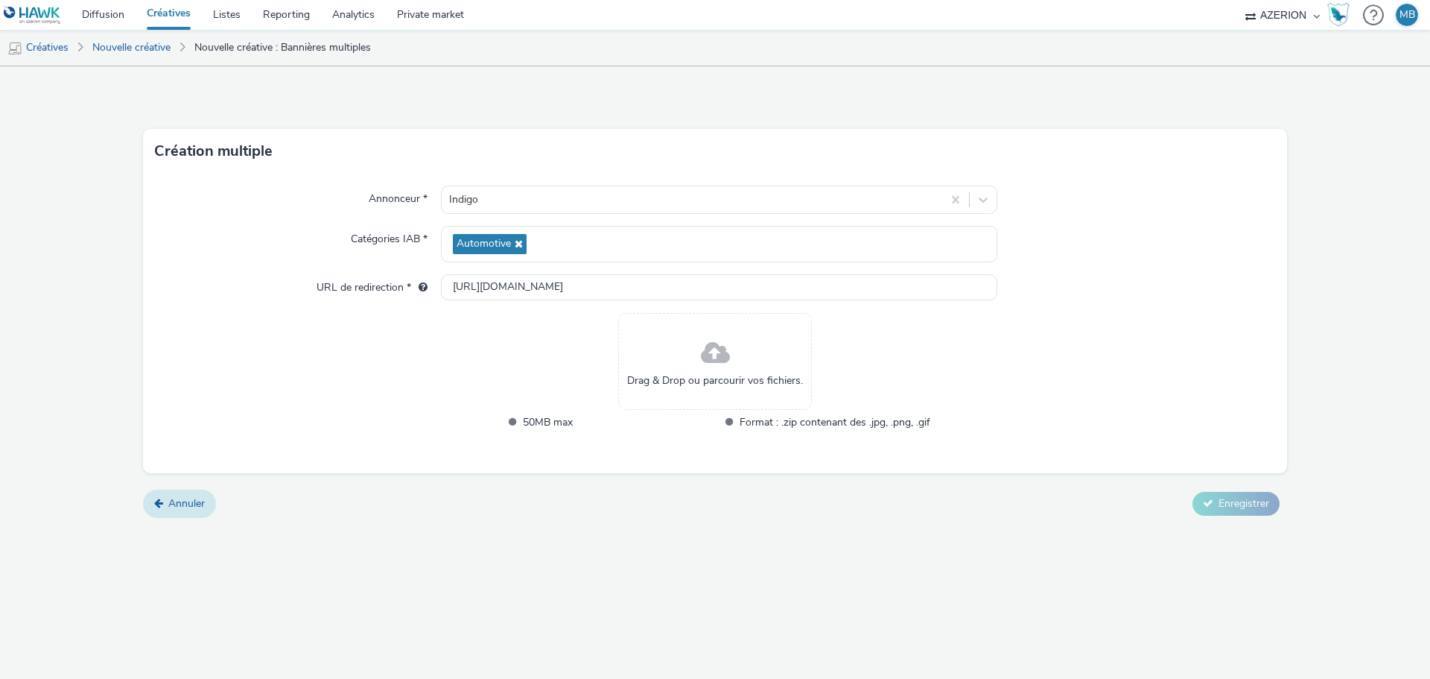
click at [174, 496] on span "Annuler" at bounding box center [186, 503] width 37 height 14
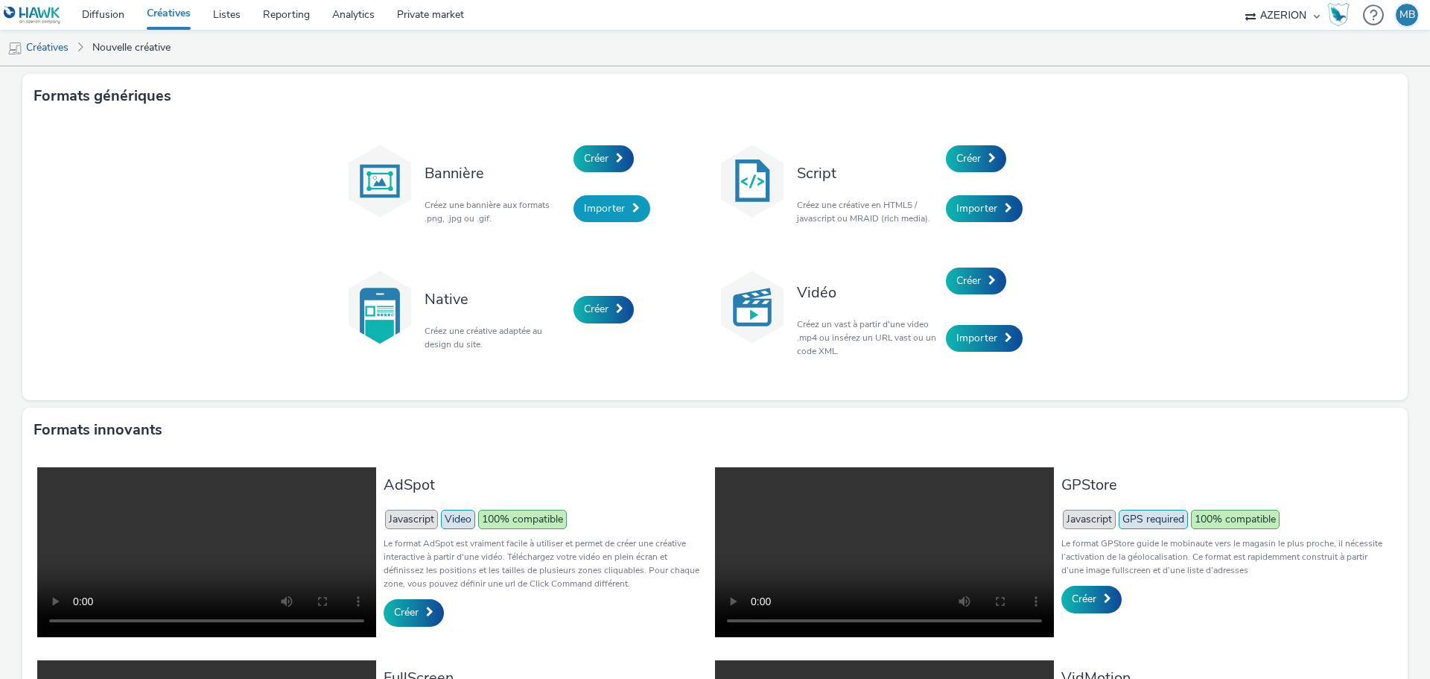
click at [632, 210] on span at bounding box center [635, 208] width 7 height 10
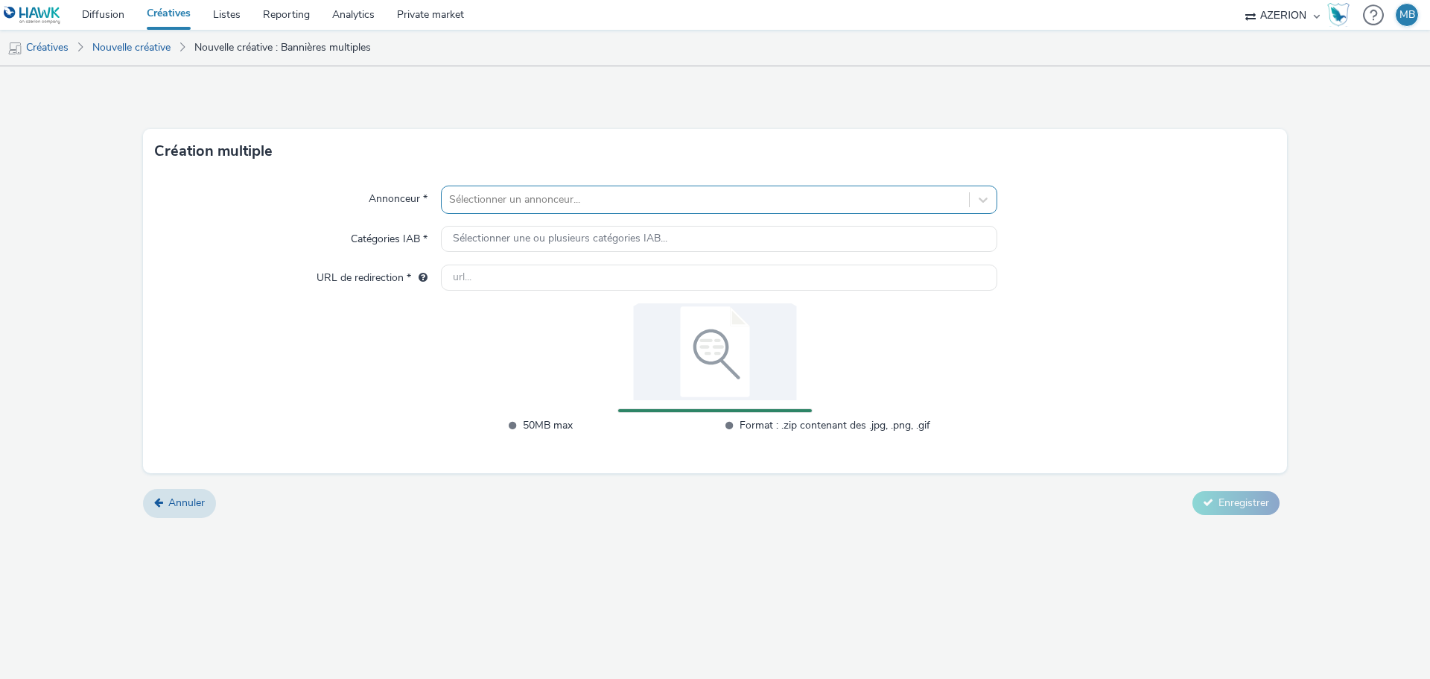
click at [504, 197] on div at bounding box center [705, 200] width 513 height 18
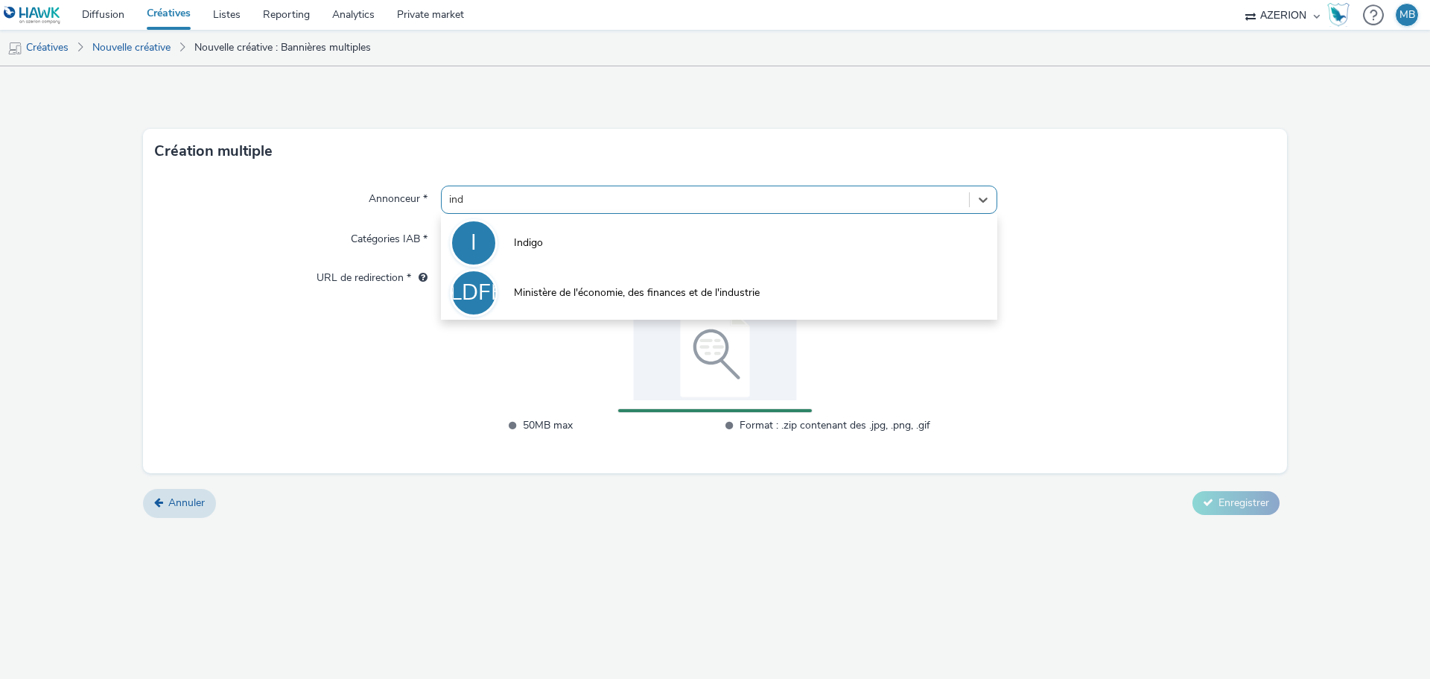
type input "indi"
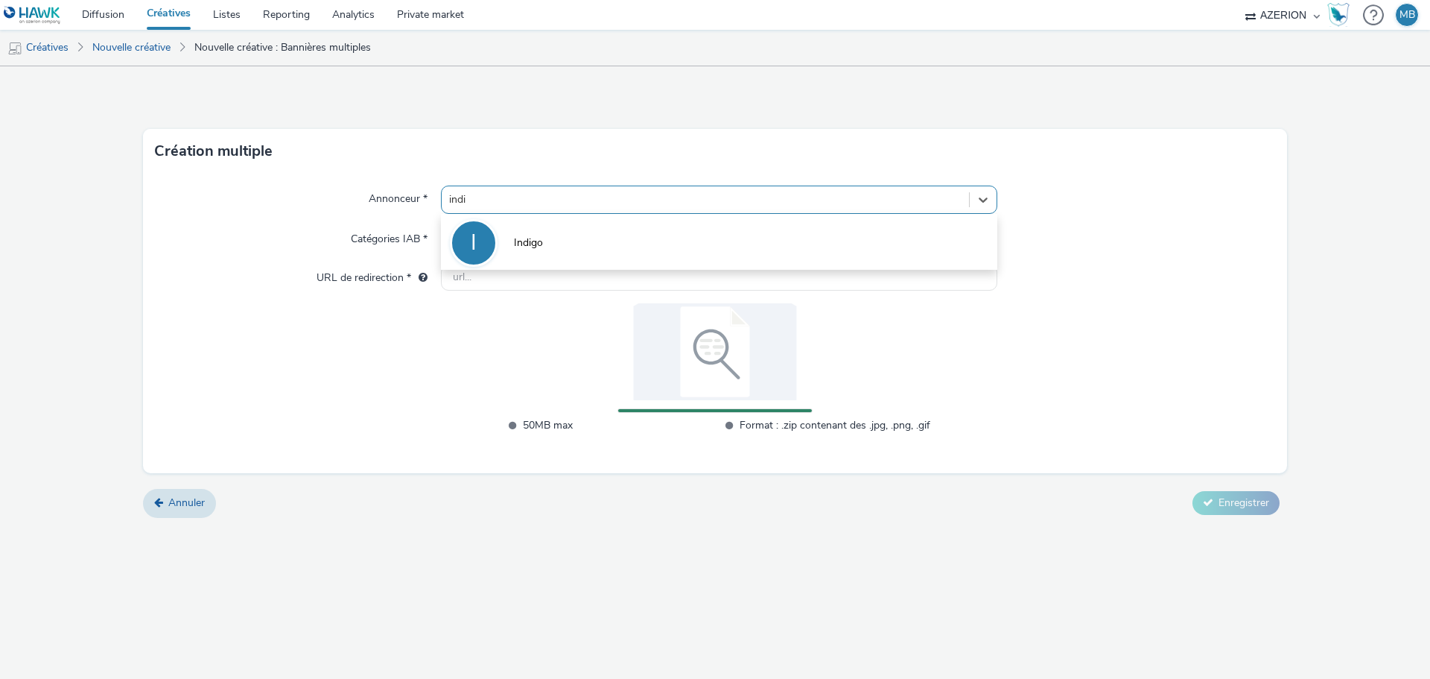
click at [527, 239] on span "Indigo" at bounding box center [528, 242] width 29 height 15
type input "[URL][DOMAIN_NAME]"
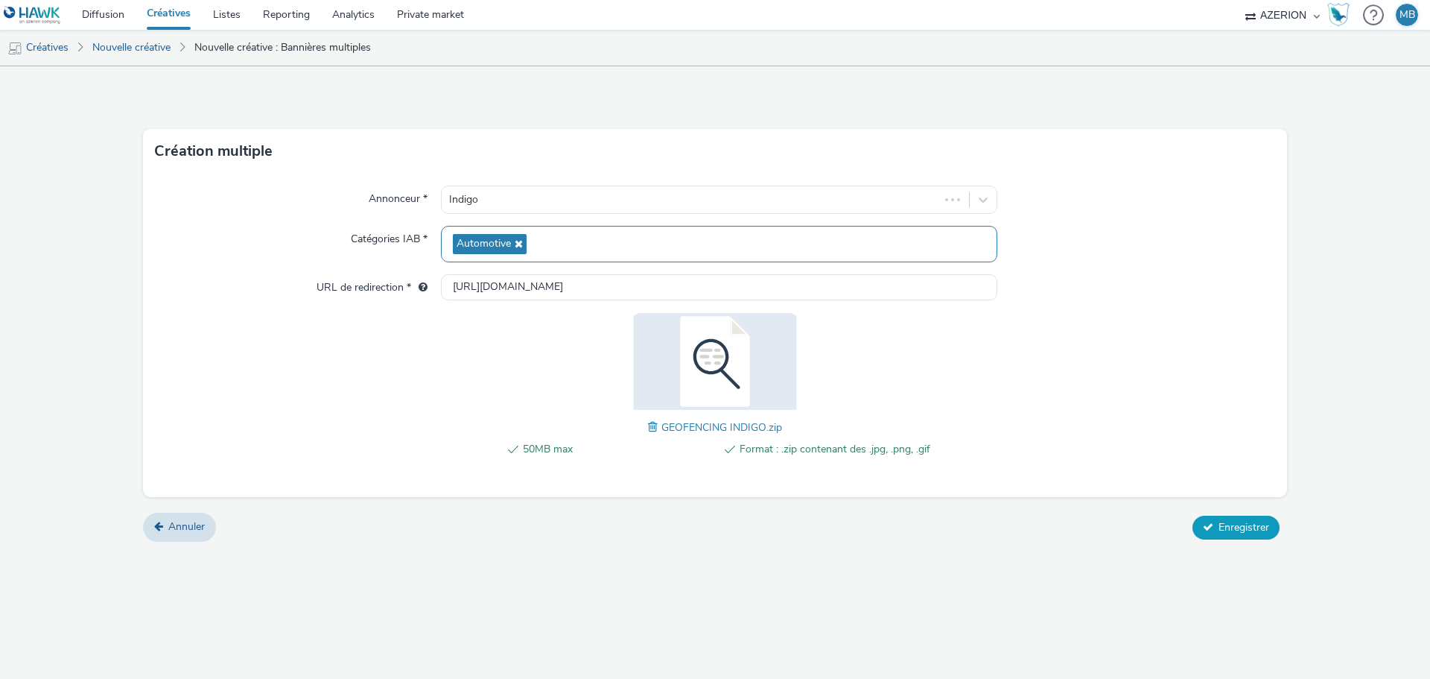
click at [1240, 521] on span "Enregistrer" at bounding box center [1244, 527] width 51 height 14
click at [1199, 533] on button "Enregistrer" at bounding box center [1236, 527] width 87 height 24
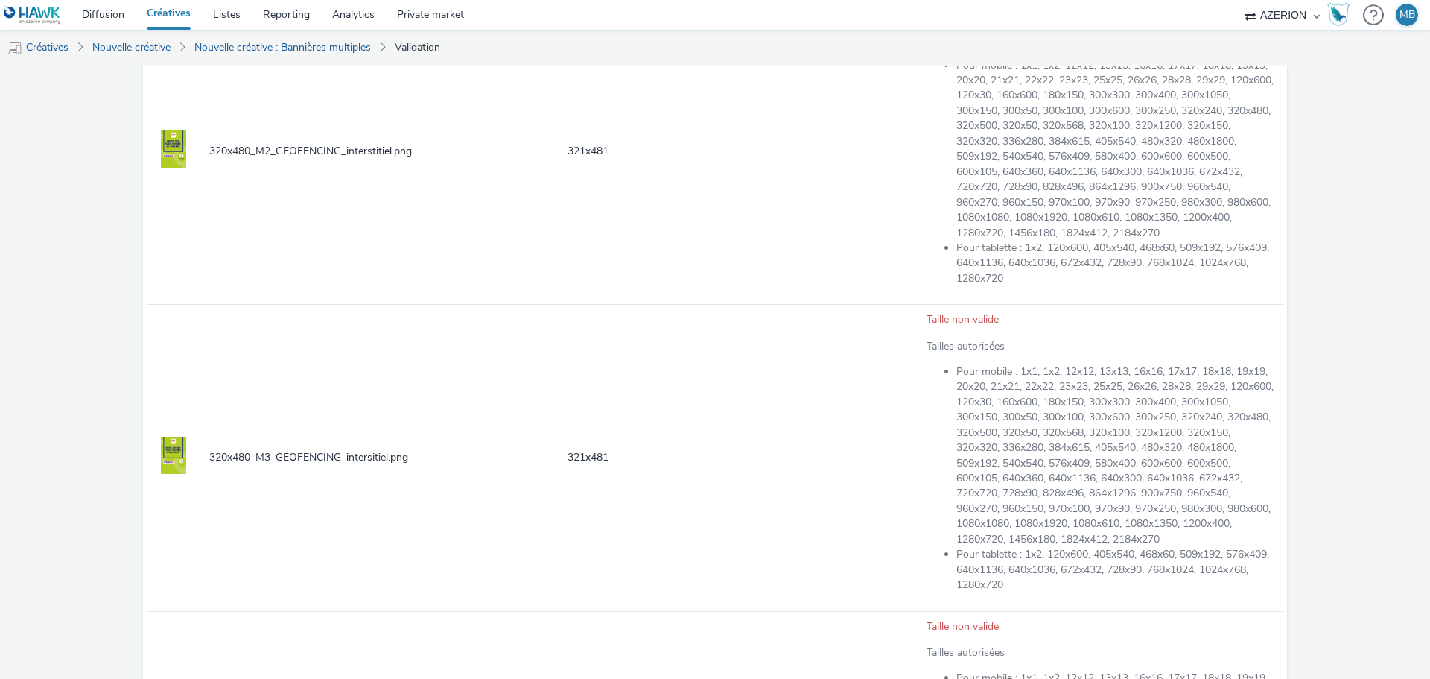
scroll to position [2456, 0]
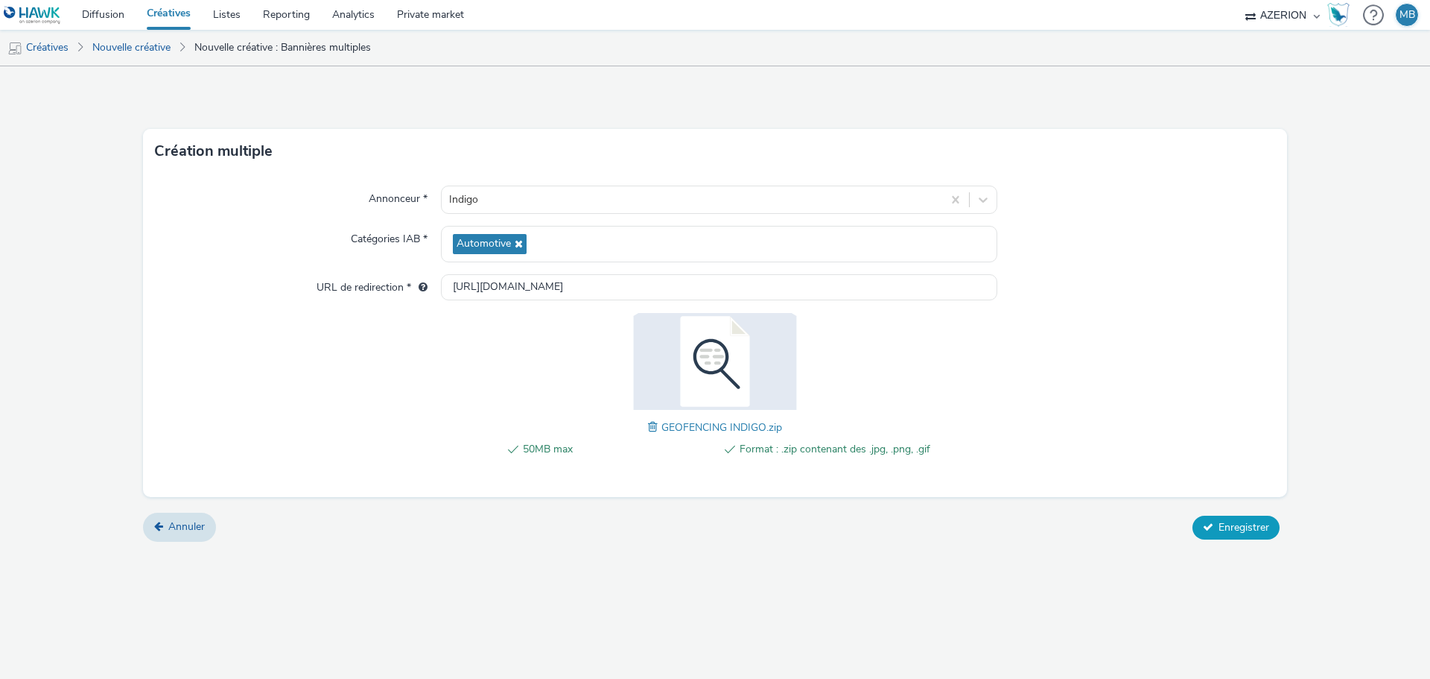
click at [1240, 527] on span "Enregistrer" at bounding box center [1244, 527] width 51 height 14
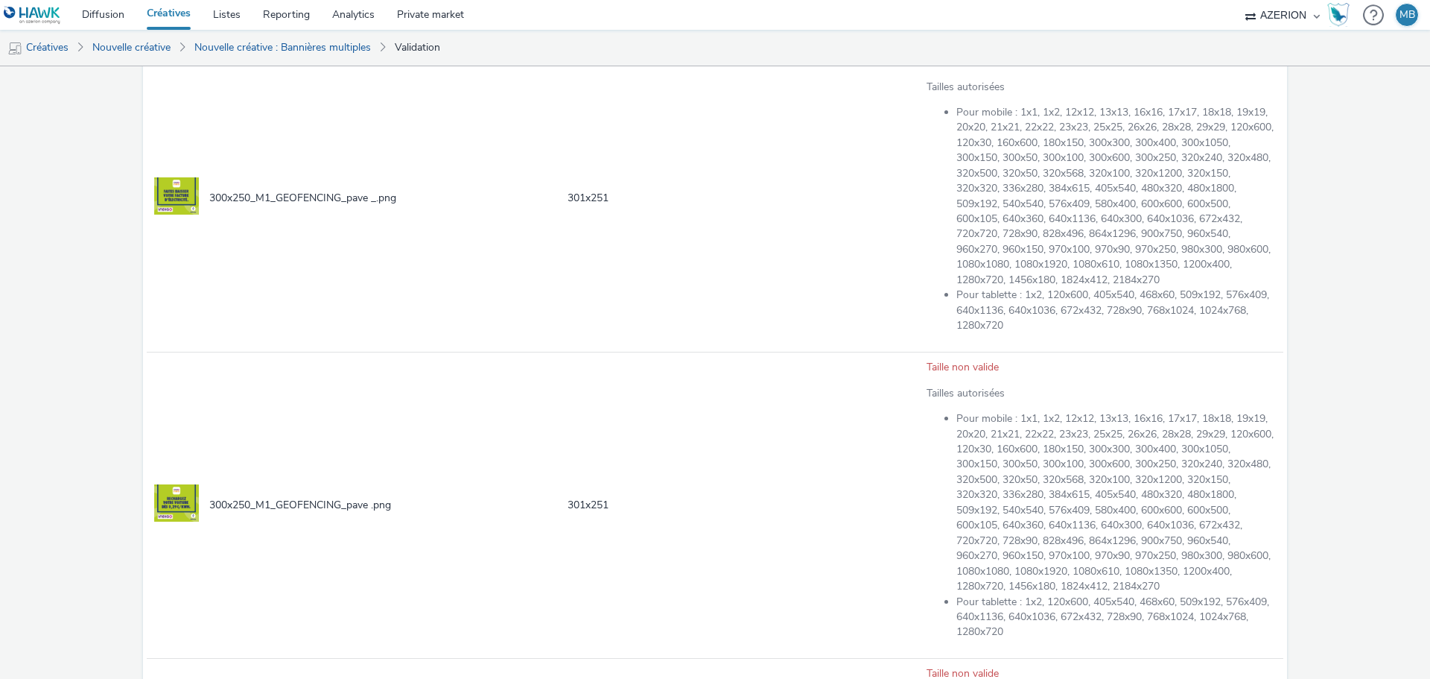
scroll to position [1564, 0]
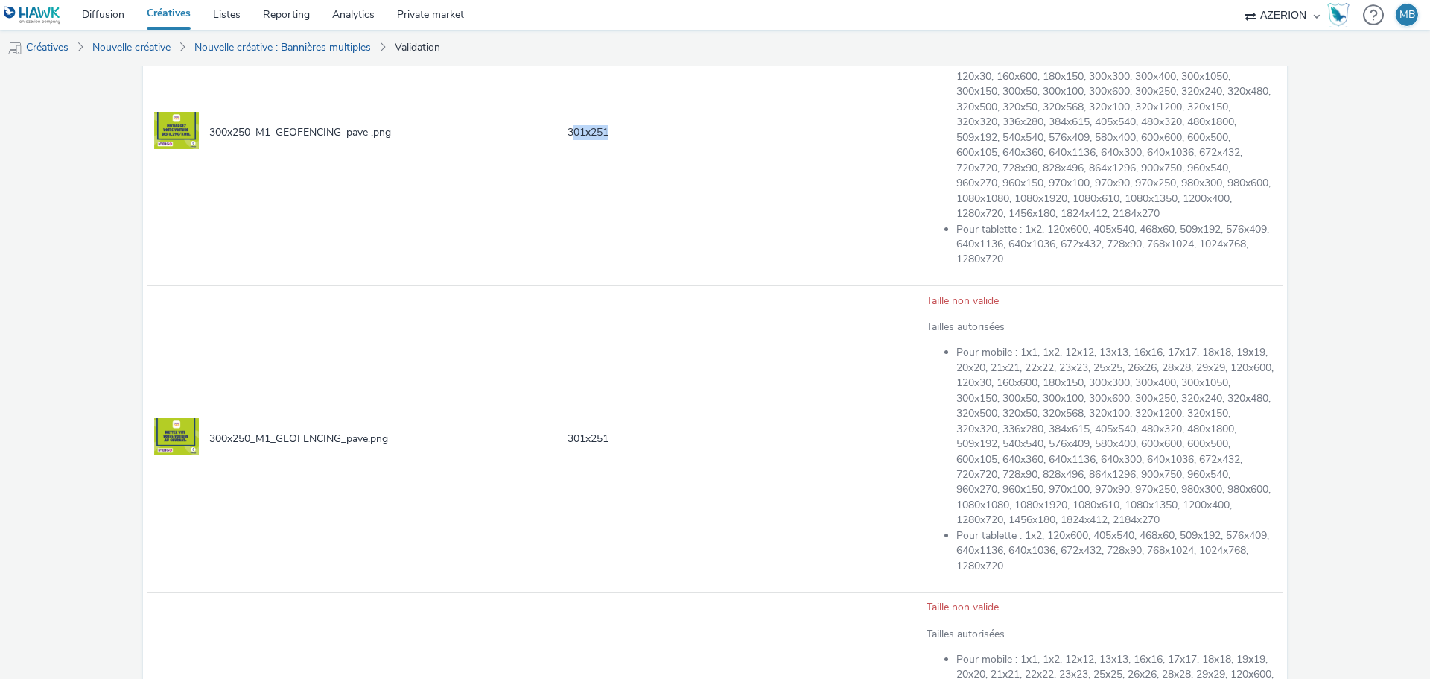
drag, startPoint x: 569, startPoint y: 202, endPoint x: 606, endPoint y: 200, distance: 36.6
click at [606, 139] on span "301 x 251" at bounding box center [588, 132] width 41 height 14
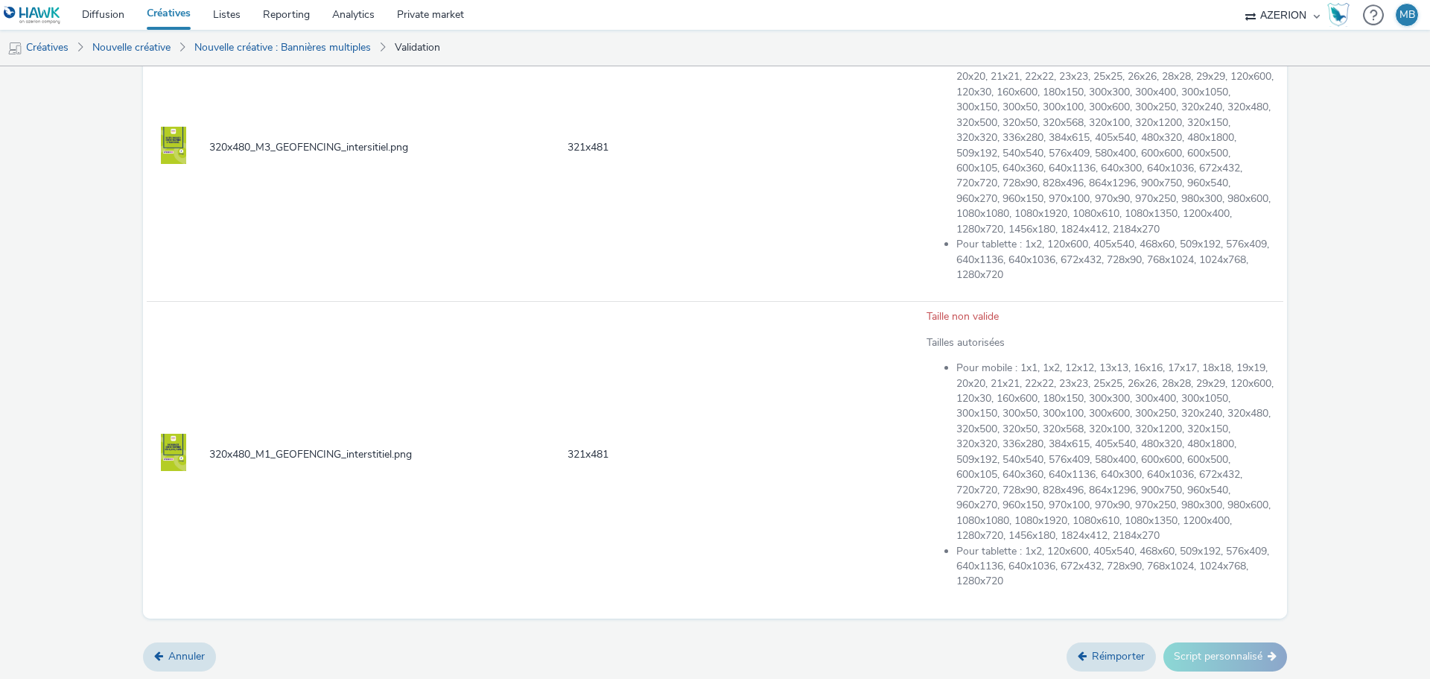
scroll to position [2605, 0]
click at [195, 659] on link "Annuler" at bounding box center [179, 656] width 73 height 28
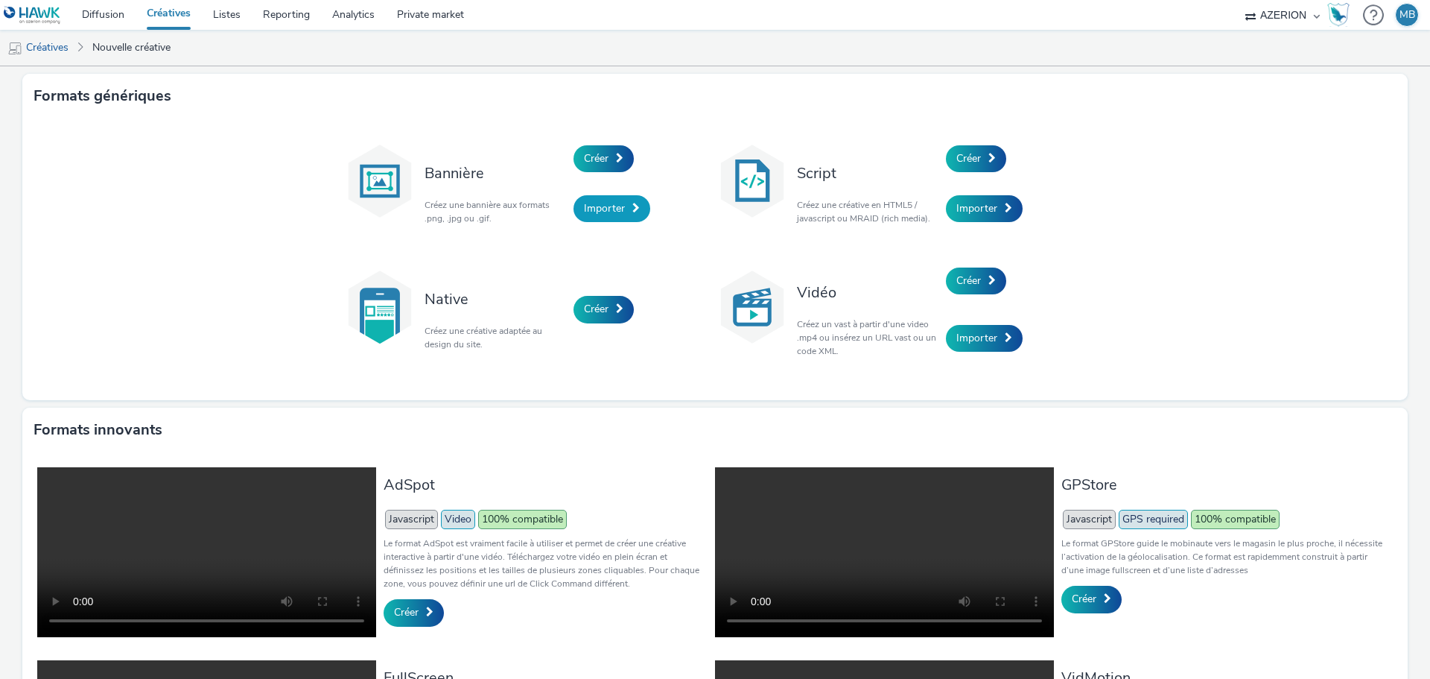
click at [609, 208] on span "Importer" at bounding box center [604, 208] width 41 height 14
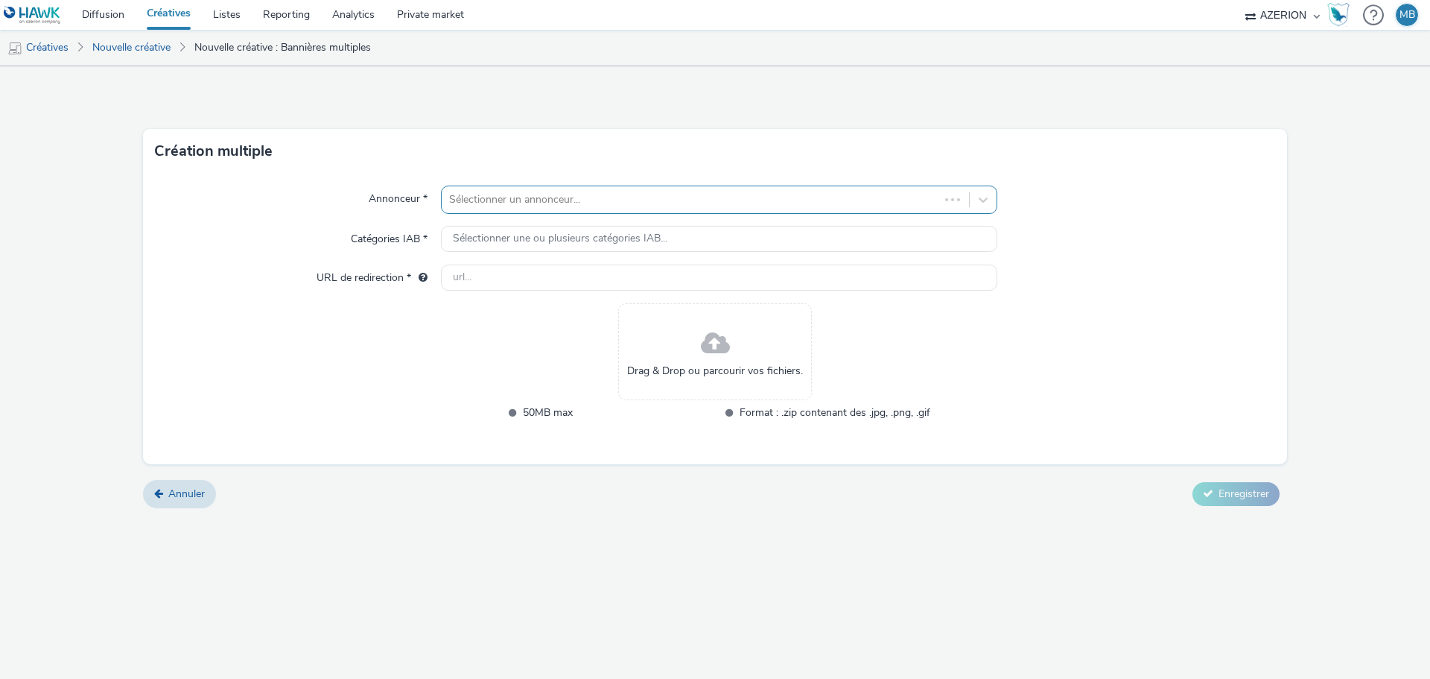
click at [603, 188] on div "Sélectionner un annonceur..." at bounding box center [691, 200] width 498 height 24
type input "indi"
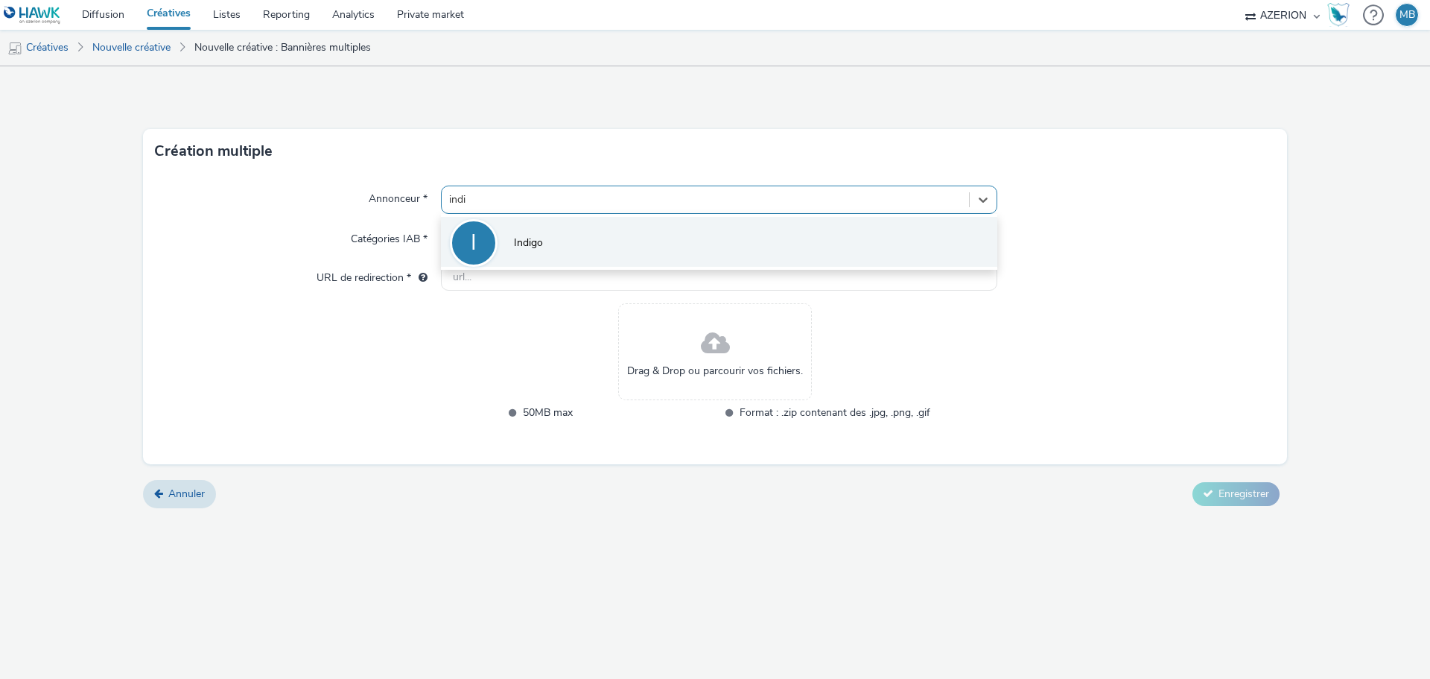
click at [586, 232] on li "I Indigo" at bounding box center [719, 242] width 556 height 50
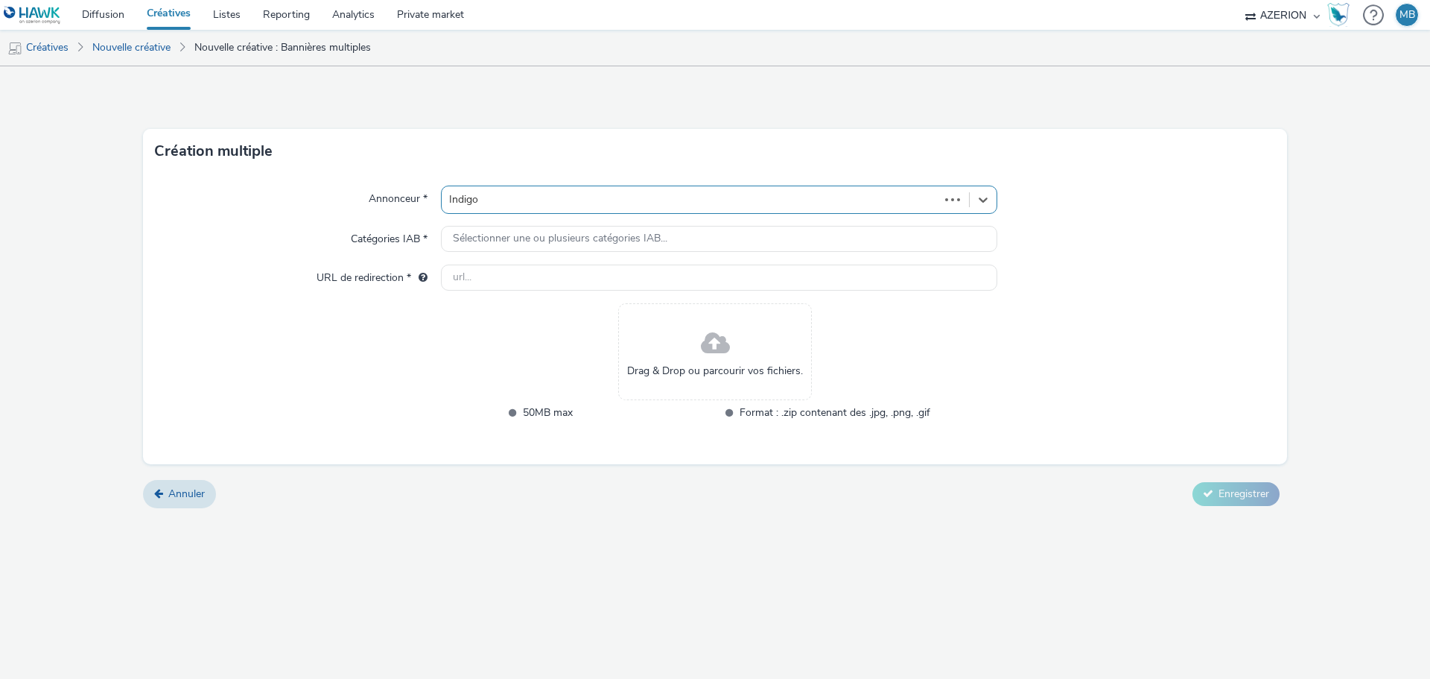
type input "[URL][DOMAIN_NAME]"
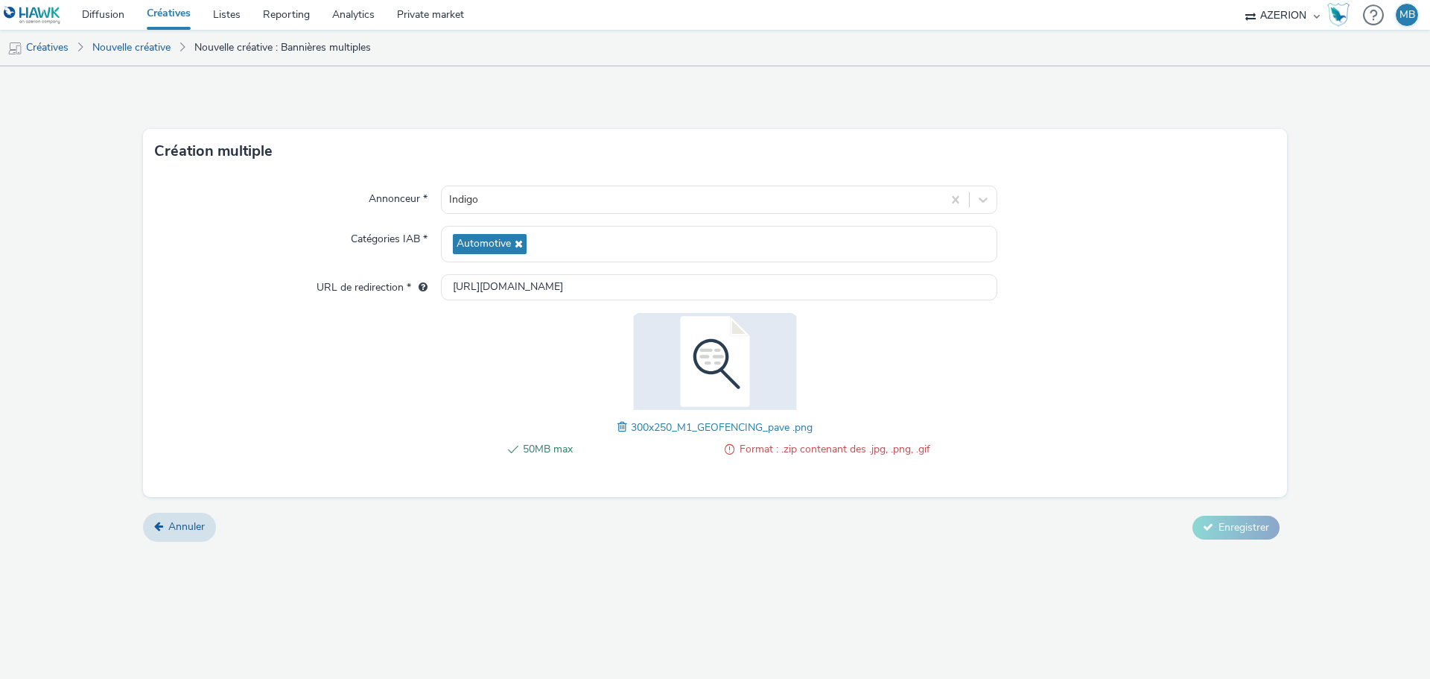
click at [621, 428] on span at bounding box center [624, 427] width 13 height 16
click at [1199, 533] on button "Enregistrer" at bounding box center [1236, 527] width 87 height 24
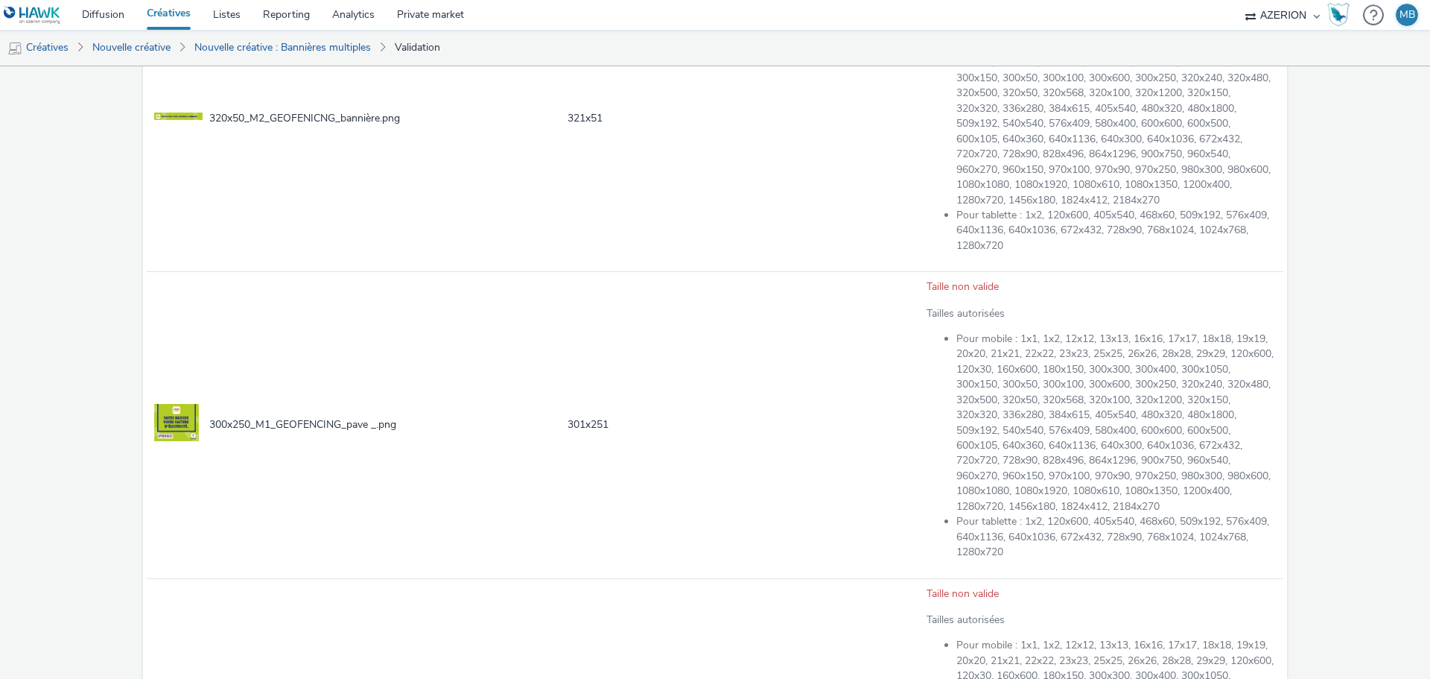
scroll to position [445, 0]
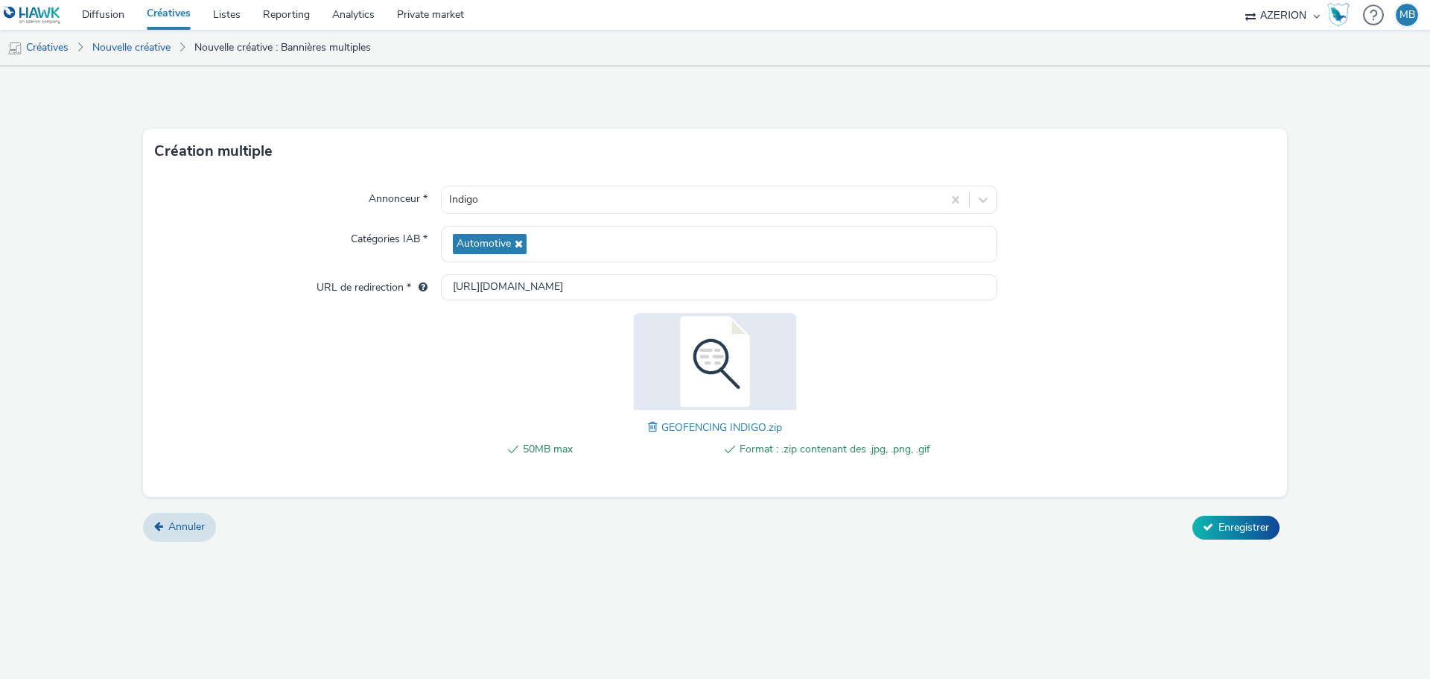
click at [654, 426] on span at bounding box center [654, 427] width 13 height 16
click at [628, 432] on span at bounding box center [625, 427] width 13 height 16
click at [1238, 520] on span "Enregistrer" at bounding box center [1244, 527] width 51 height 14
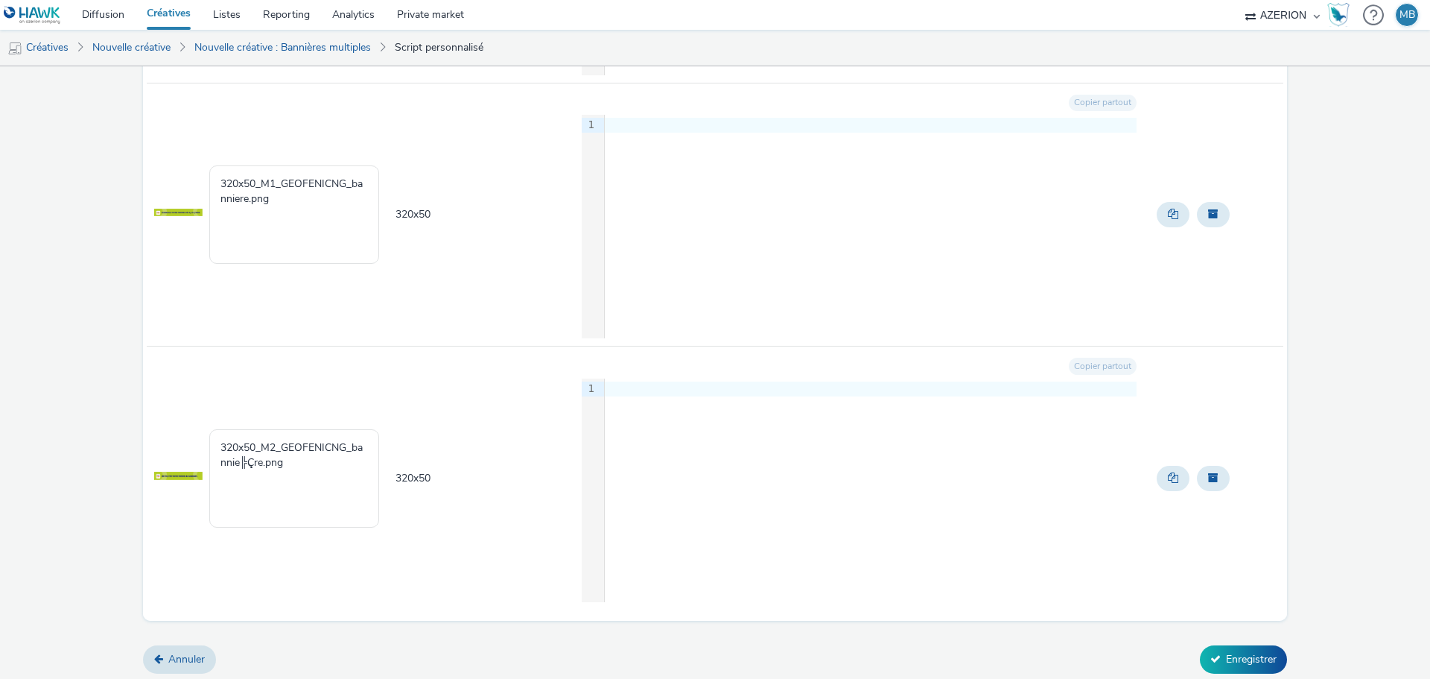
scroll to position [1205, 0]
click at [1263, 661] on button "Enregistrer" at bounding box center [1243, 657] width 87 height 28
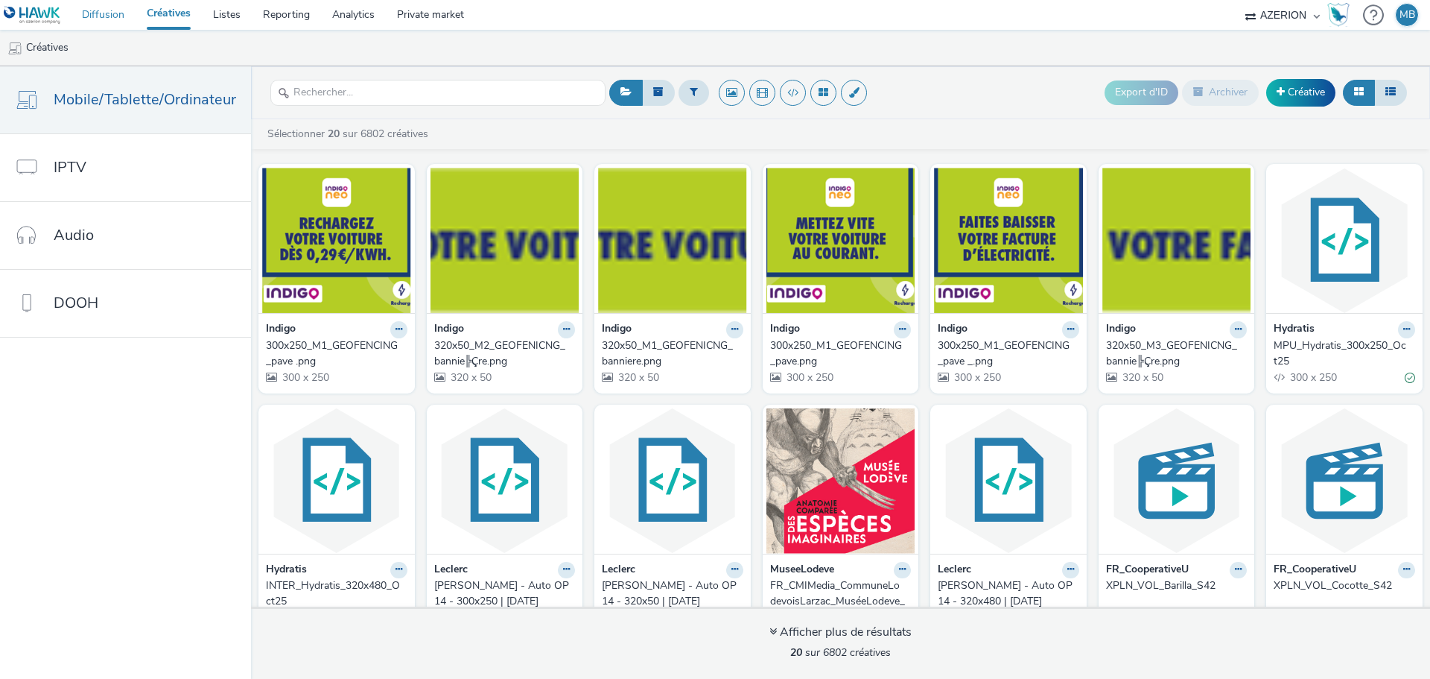
click at [101, 7] on link "Diffusion" at bounding box center [103, 15] width 65 height 30
